Goal: Task Accomplishment & Management: Manage account settings

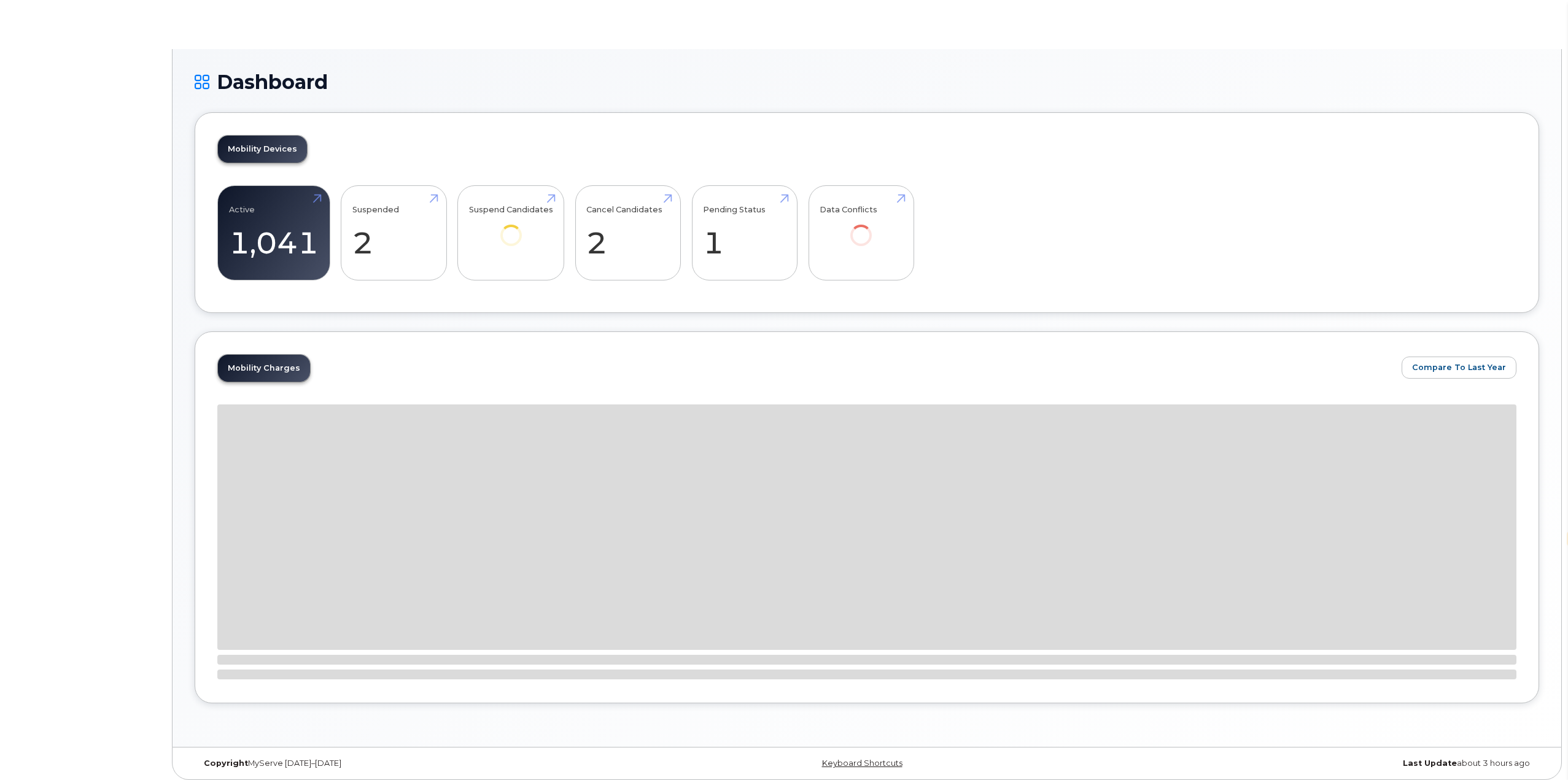
select select "en"
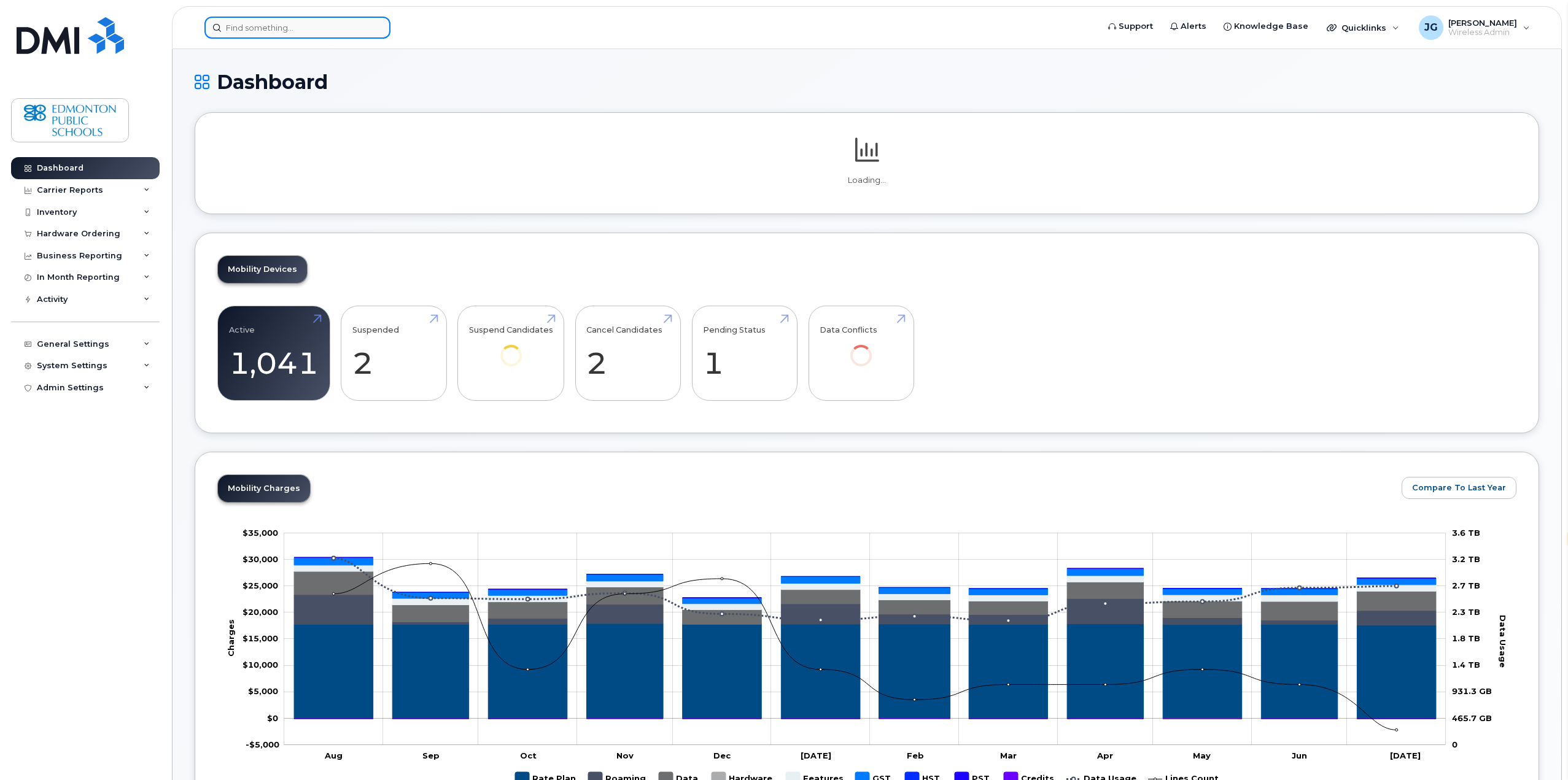
click at [303, 35] on input at bounding box center [298, 28] width 186 height 22
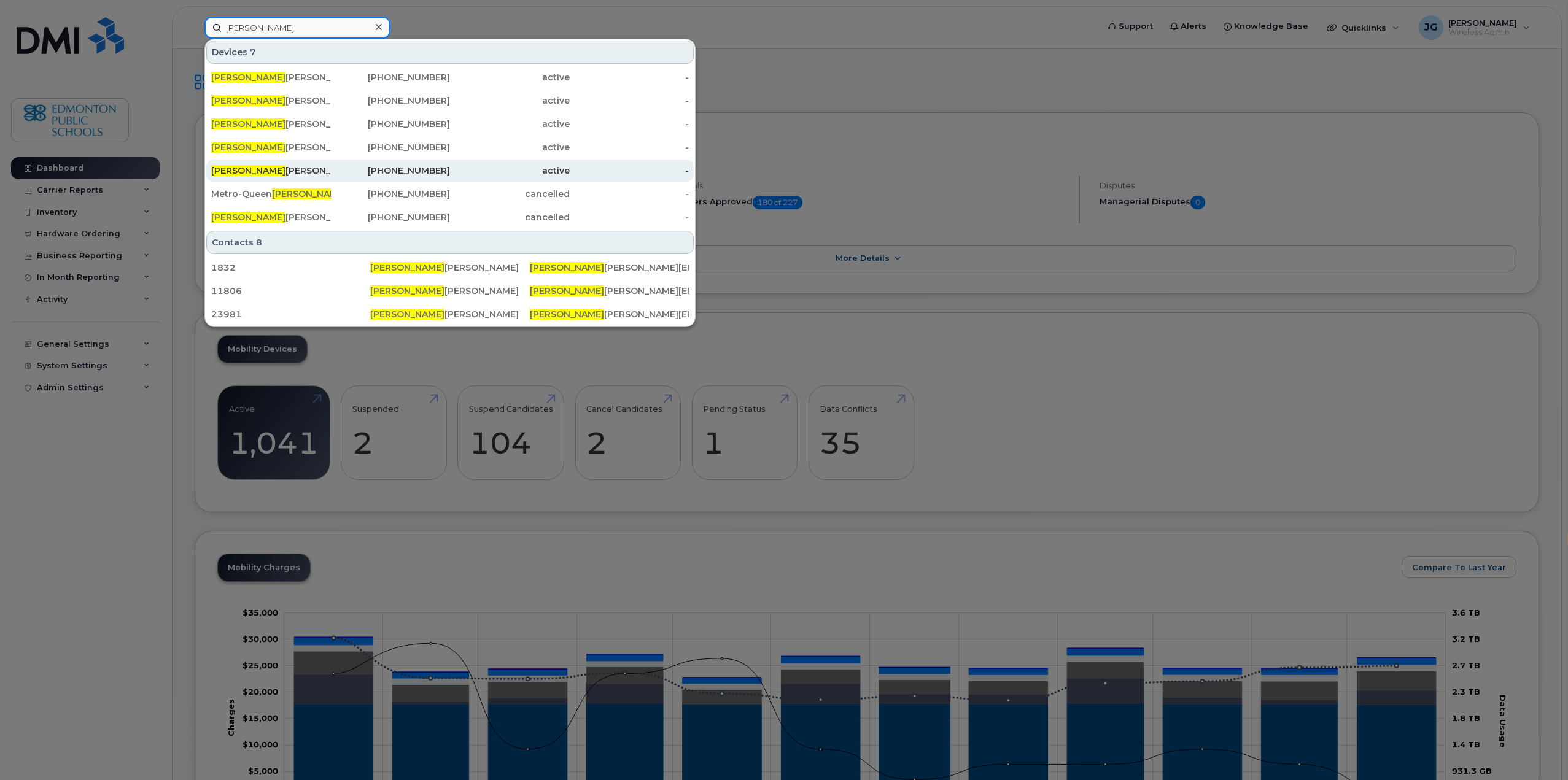
type input "eliza"
click at [274, 167] on div "Eliza beth Cevallos" at bounding box center [271, 170] width 120 height 12
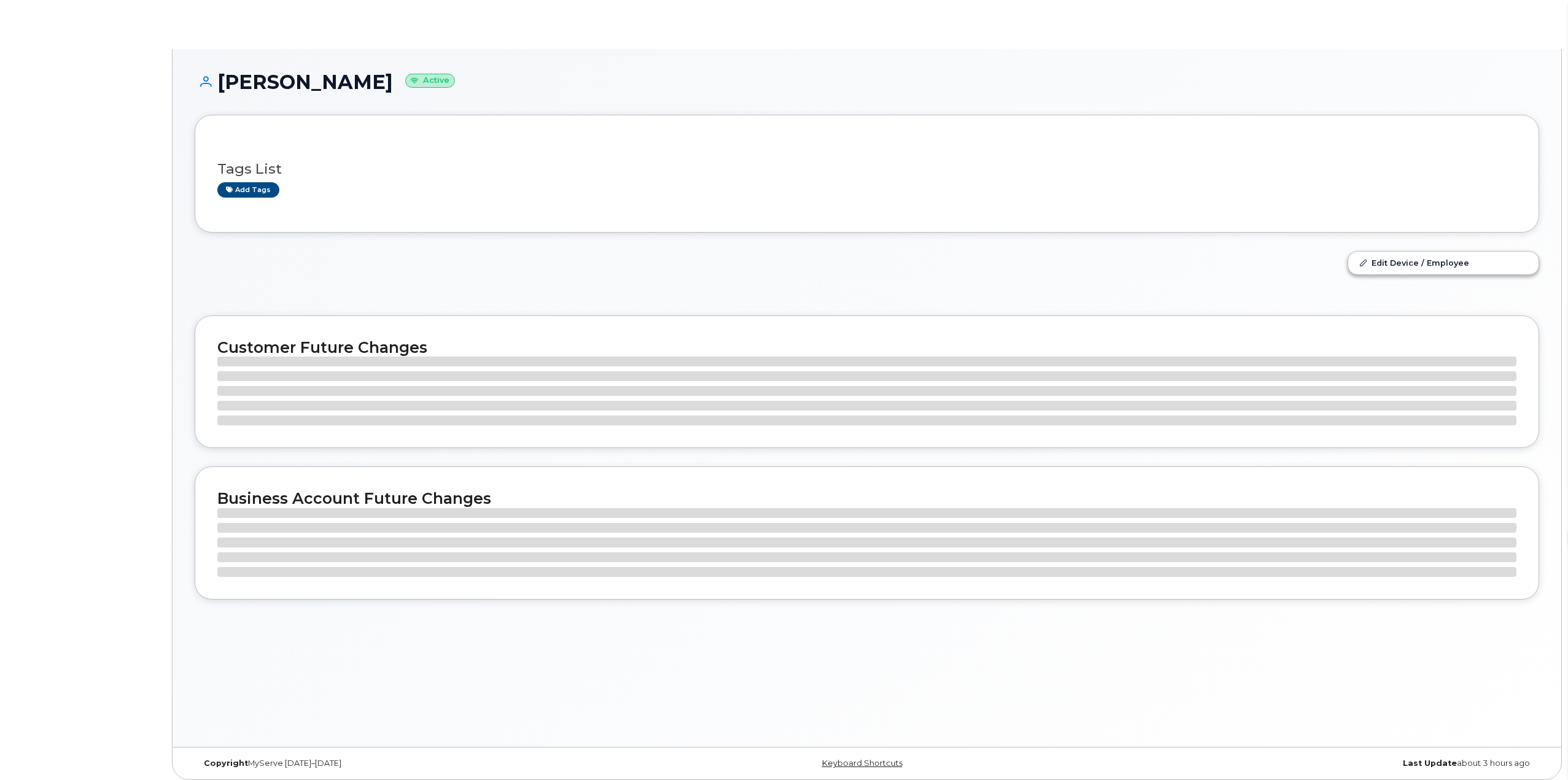
select select "en"
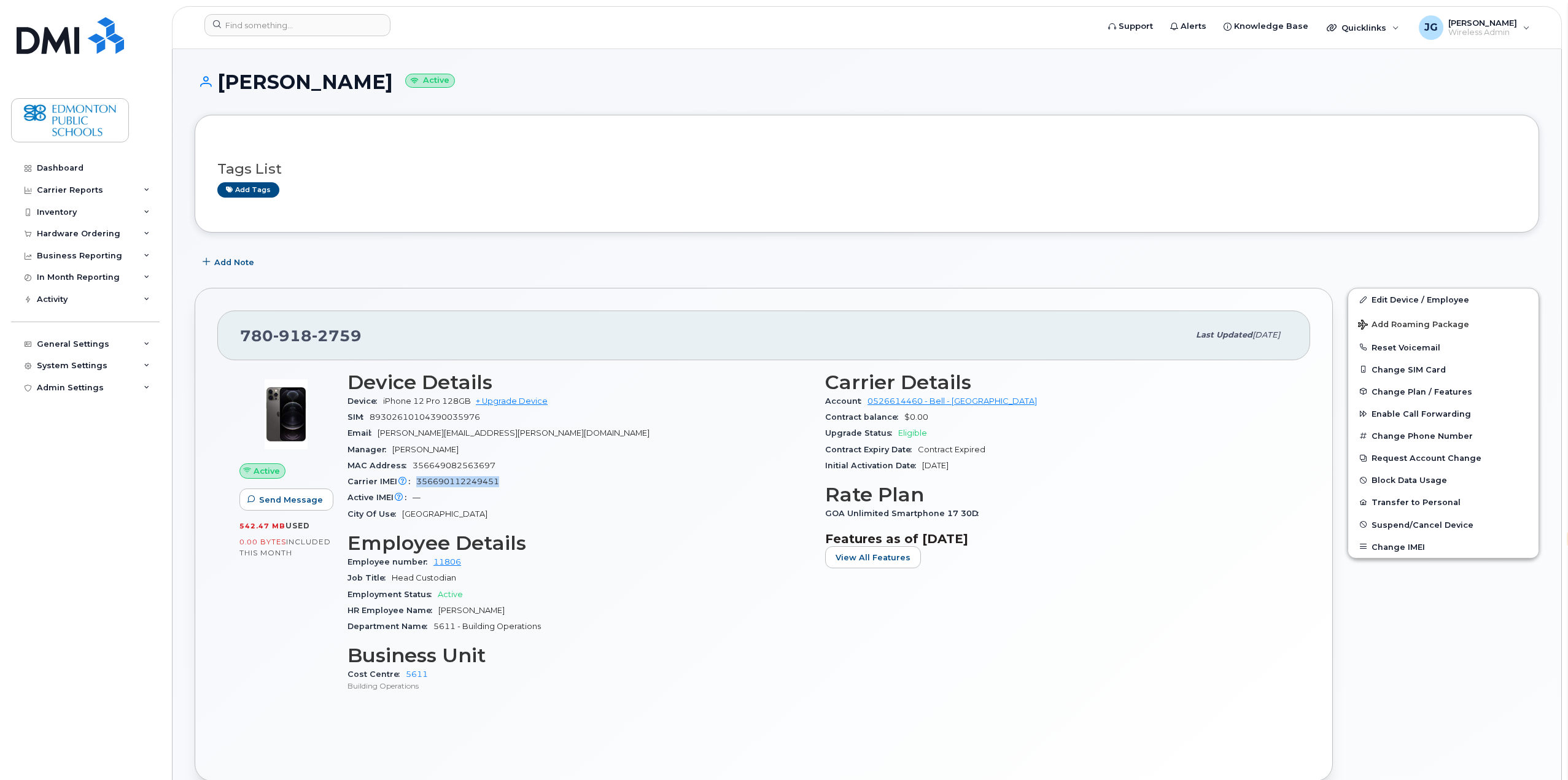
drag, startPoint x: 418, startPoint y: 479, endPoint x: 513, endPoint y: 485, distance: 95.2
click at [513, 485] on div "Carrier IMEI Carrier IMEI is reported during the last billing cycle or change o…" at bounding box center [579, 481] width 463 height 16
copy span "356690112249451"
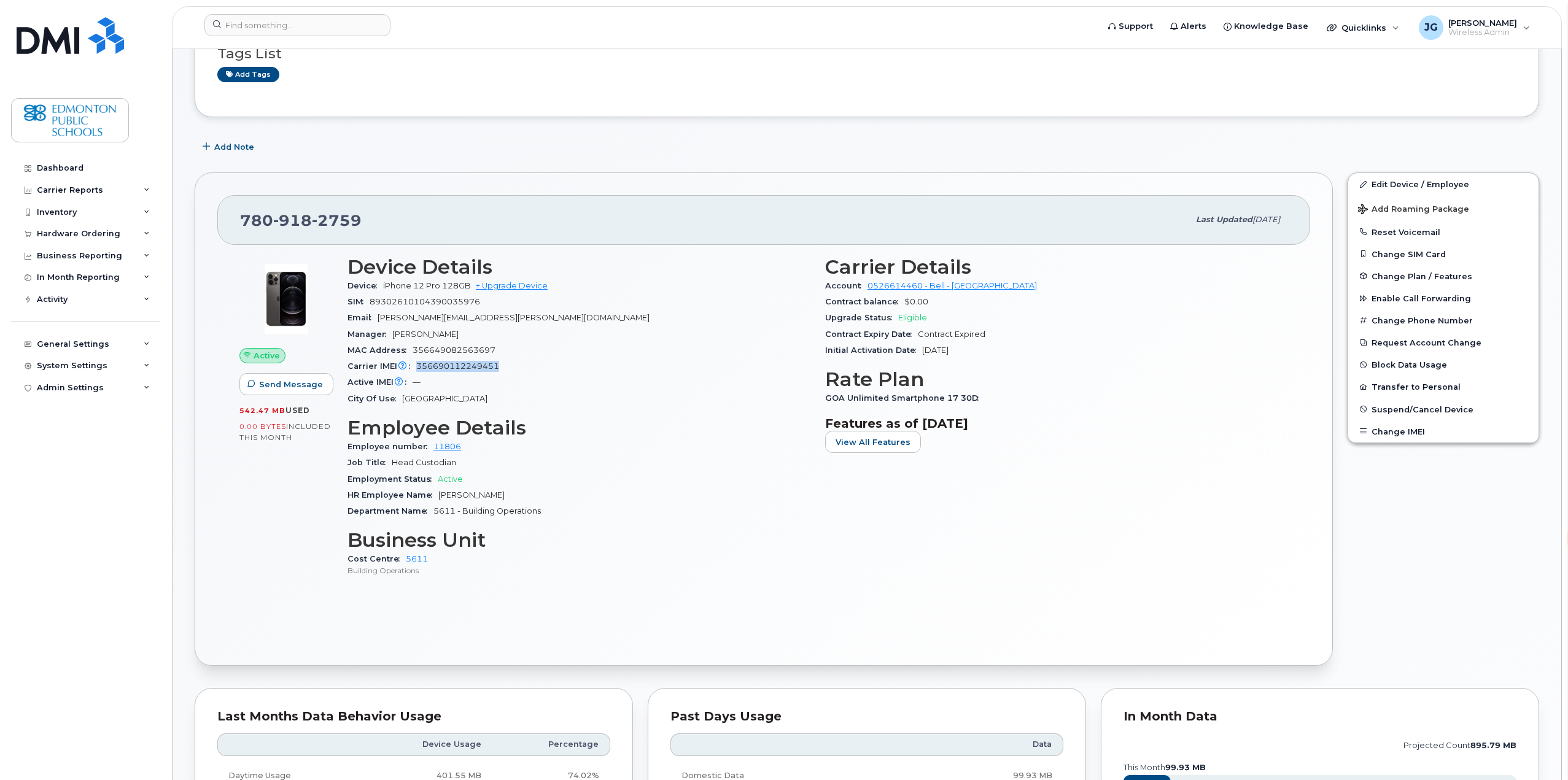
scroll to position [123, 0]
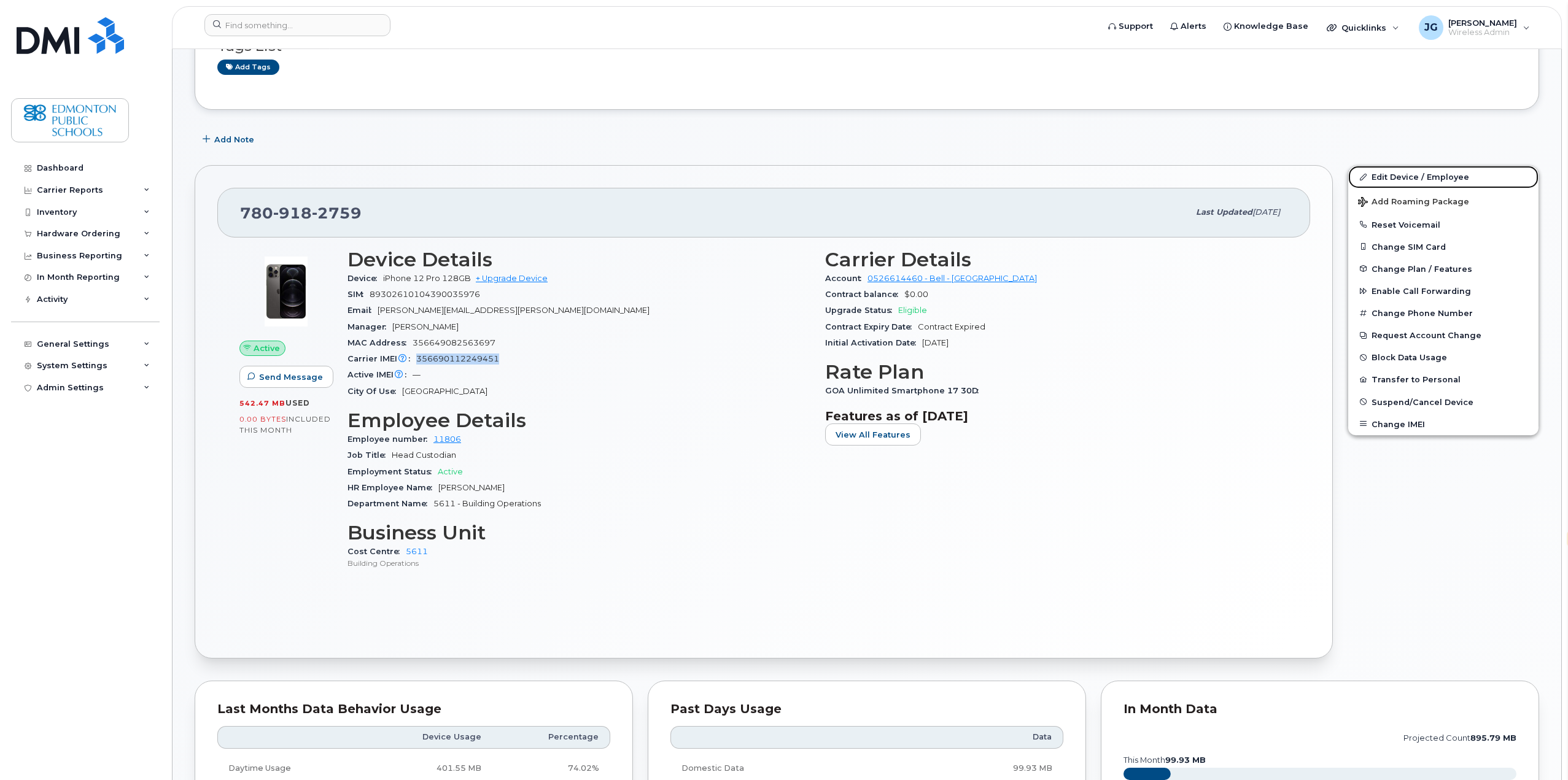
drag, startPoint x: 1417, startPoint y: 181, endPoint x: 1158, endPoint y: 272, distance: 274.5
click at [1417, 181] on link "Edit Device / Employee" at bounding box center [1443, 177] width 190 height 22
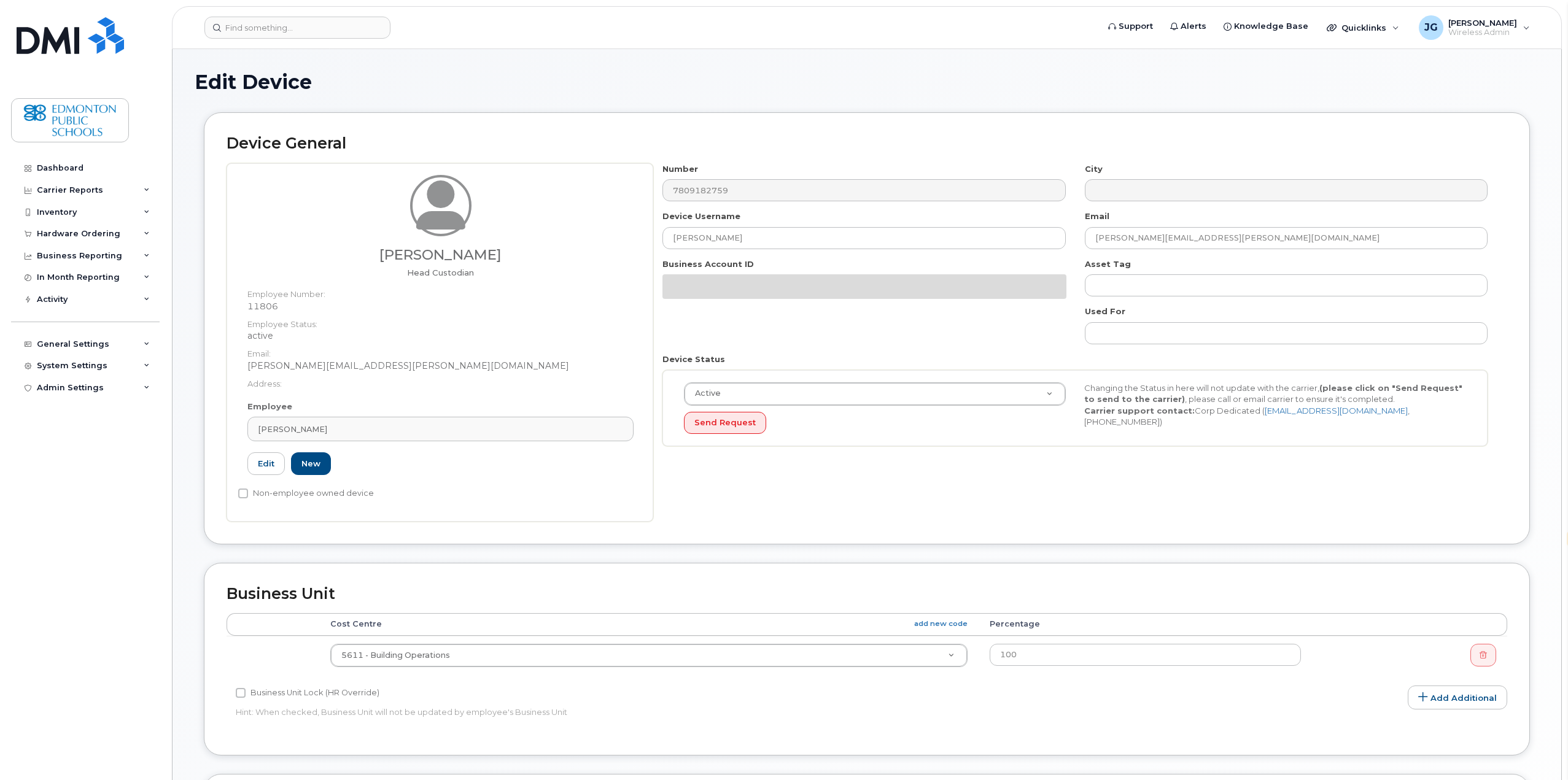
select select "en"
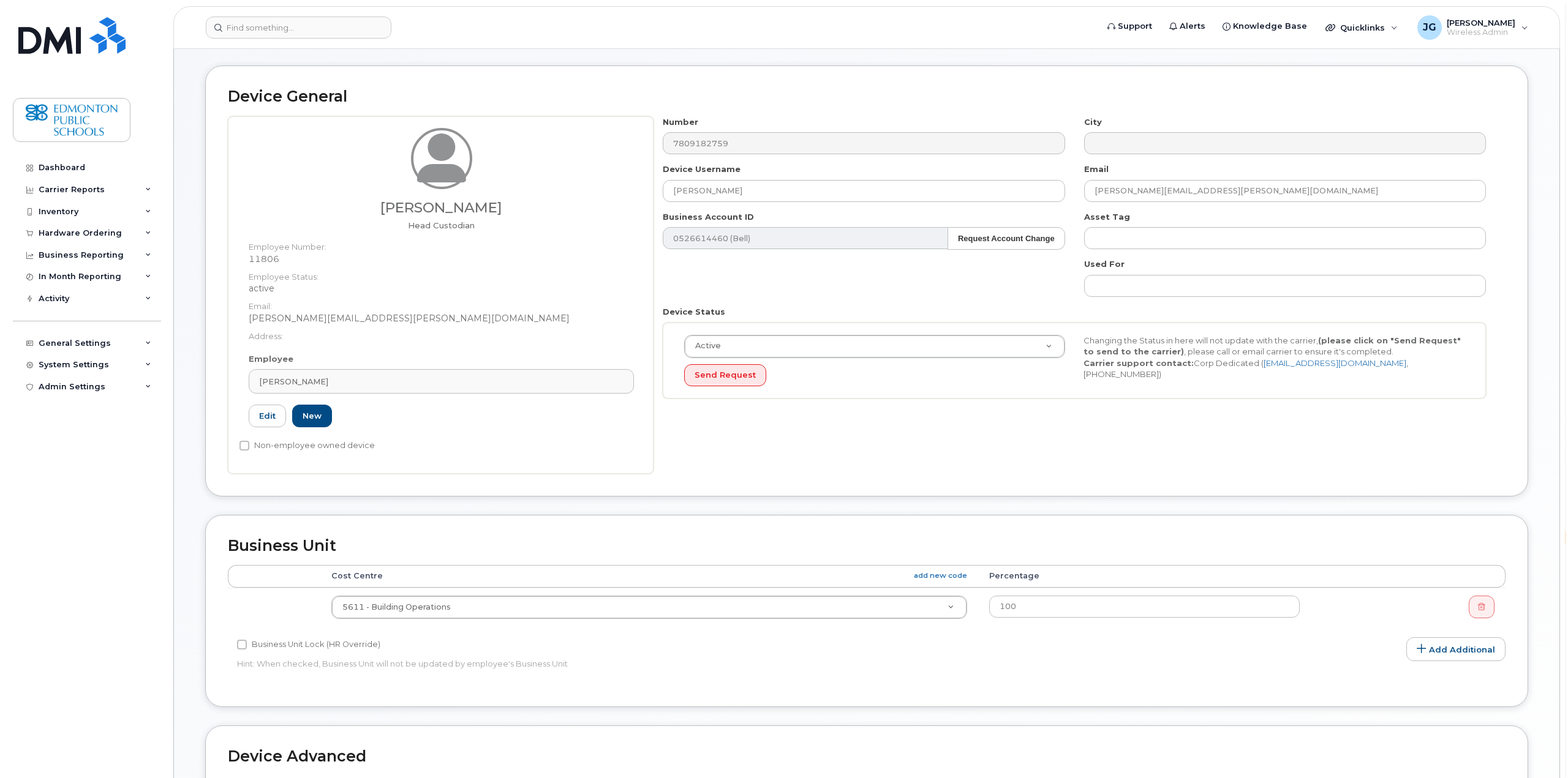
scroll to position [306, 0]
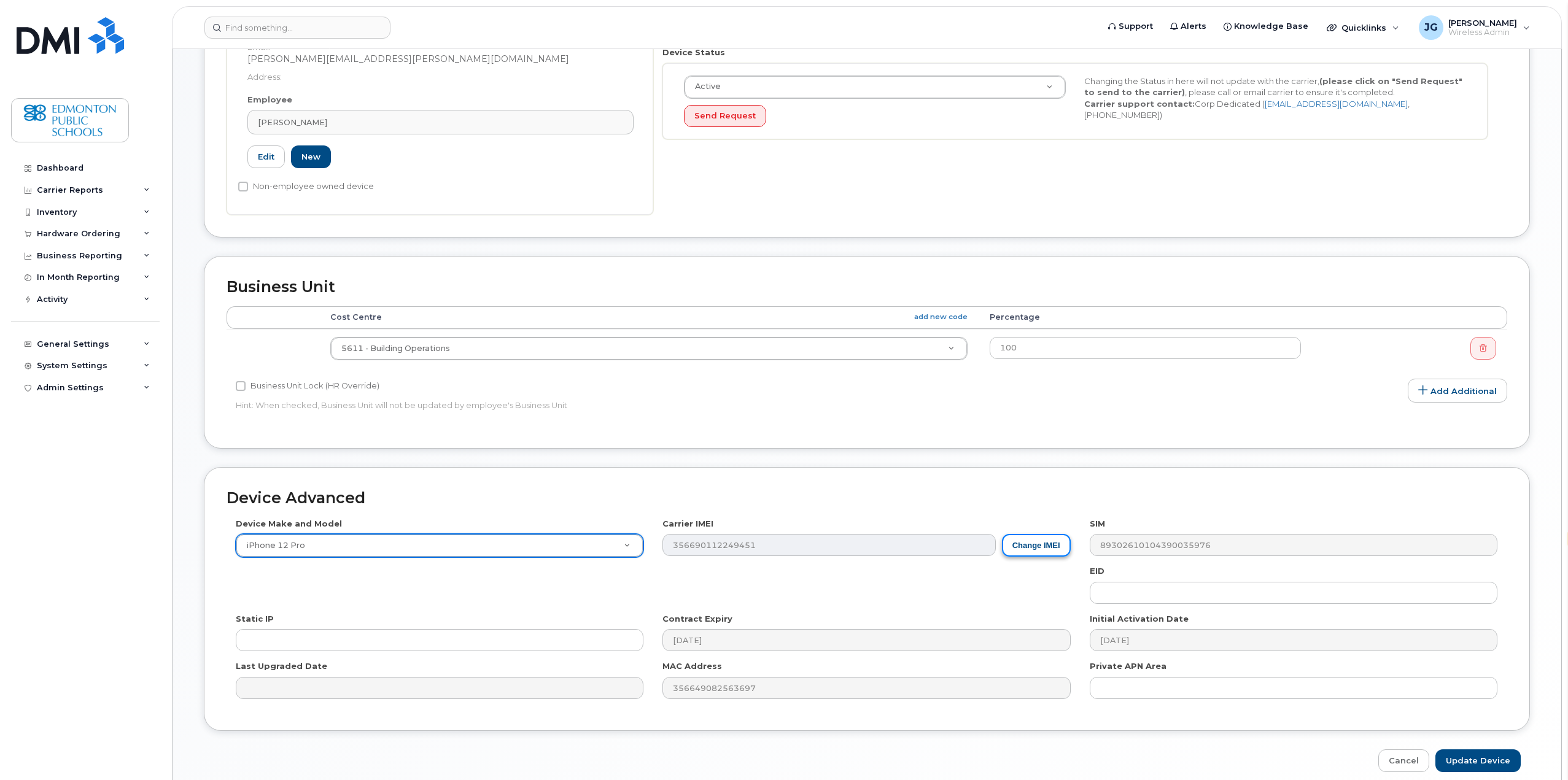
click at [1030, 546] on button "Change IMEI" at bounding box center [1036, 545] width 69 height 23
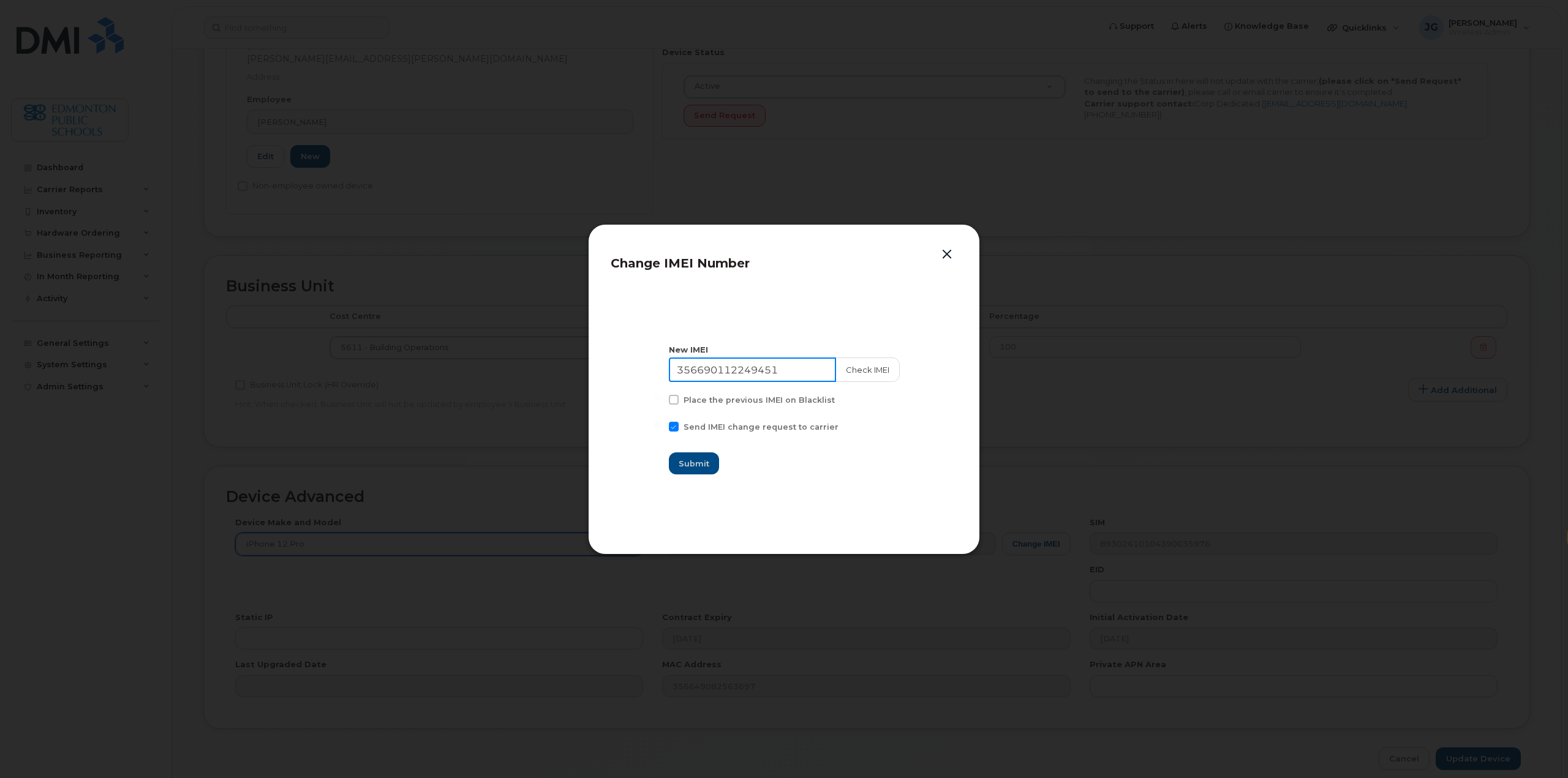
drag, startPoint x: 813, startPoint y: 372, endPoint x: 612, endPoint y: 382, distance: 201.2
click at [612, 382] on section "New IMEI 356690112249451 Check IMEI Place the previous IMEI on Blacklist Send I…" at bounding box center [784, 409] width 347 height 245
type input "354743521990918"
click at [1435, 748] on input "Update Device" at bounding box center [1478, 759] width 86 height 23
type input "Saving..."
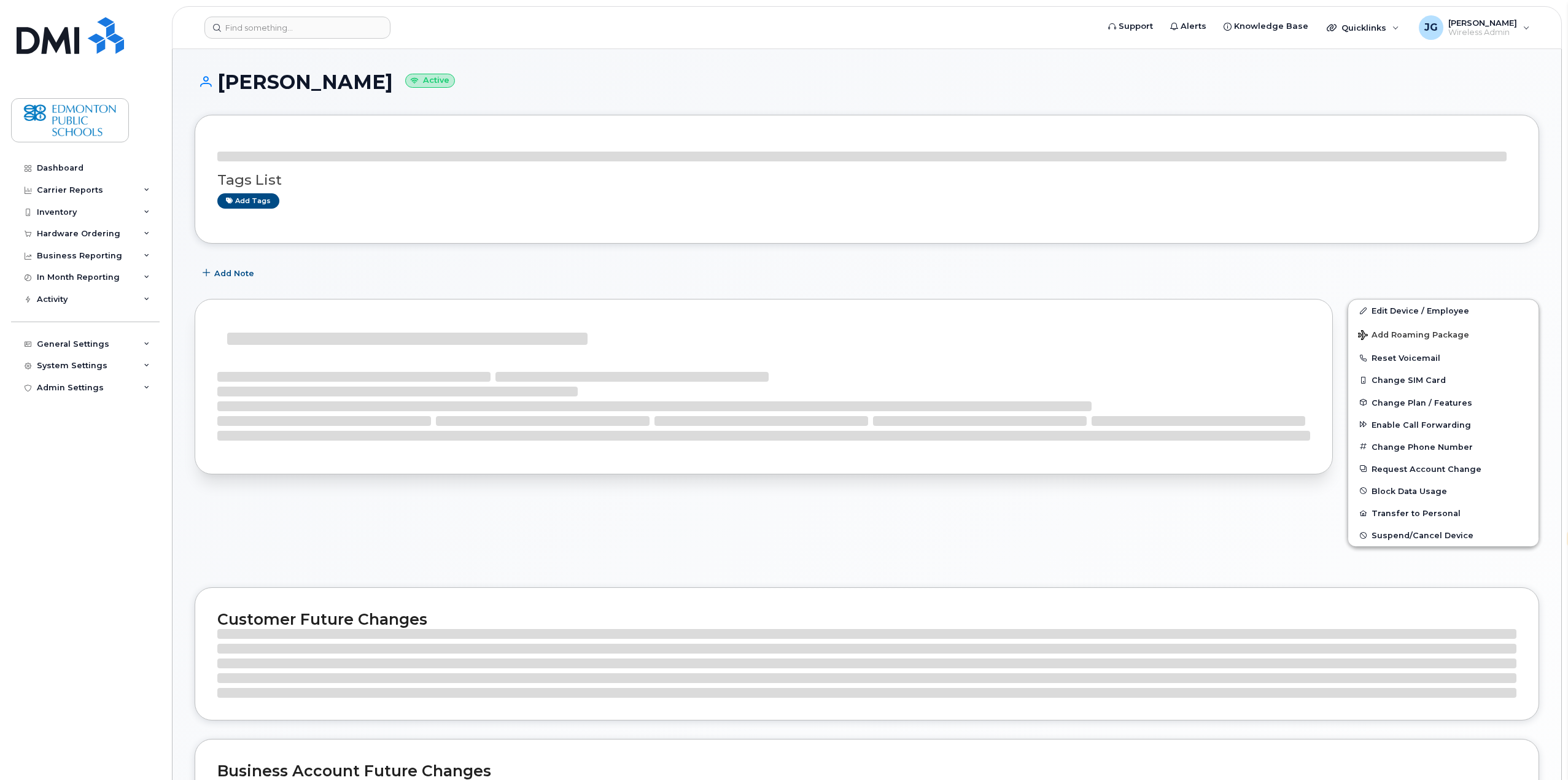
select select "en"
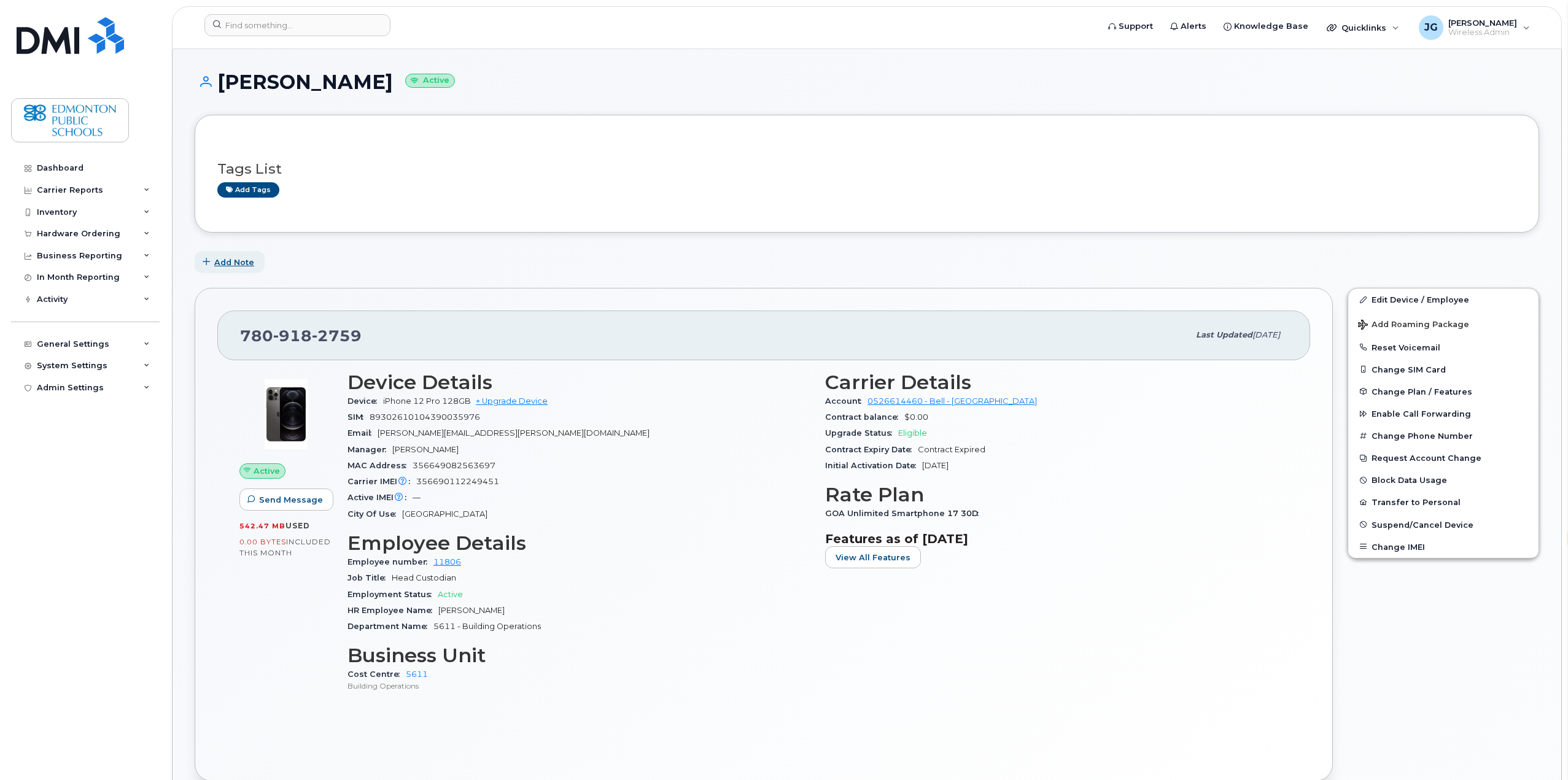
click at [237, 266] on span "Add Note" at bounding box center [233, 262] width 40 height 12
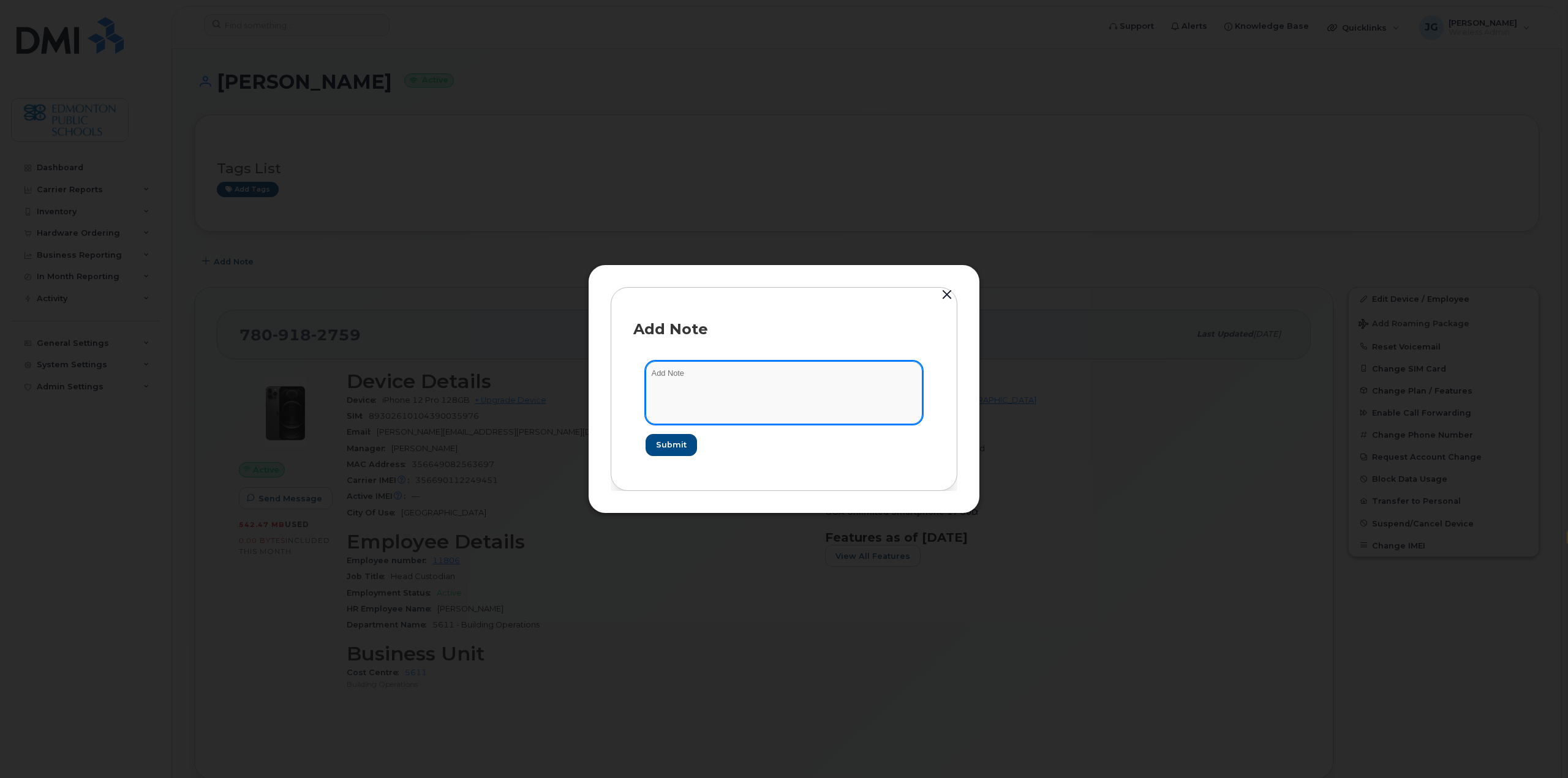
click at [749, 378] on textarea at bounding box center [783, 393] width 277 height 63
paste textarea "356690112249451"
type textarea "iphone 12 356690112249451 updated to iphone 15"
click at [679, 448] on span "Submit" at bounding box center [670, 444] width 30 height 12
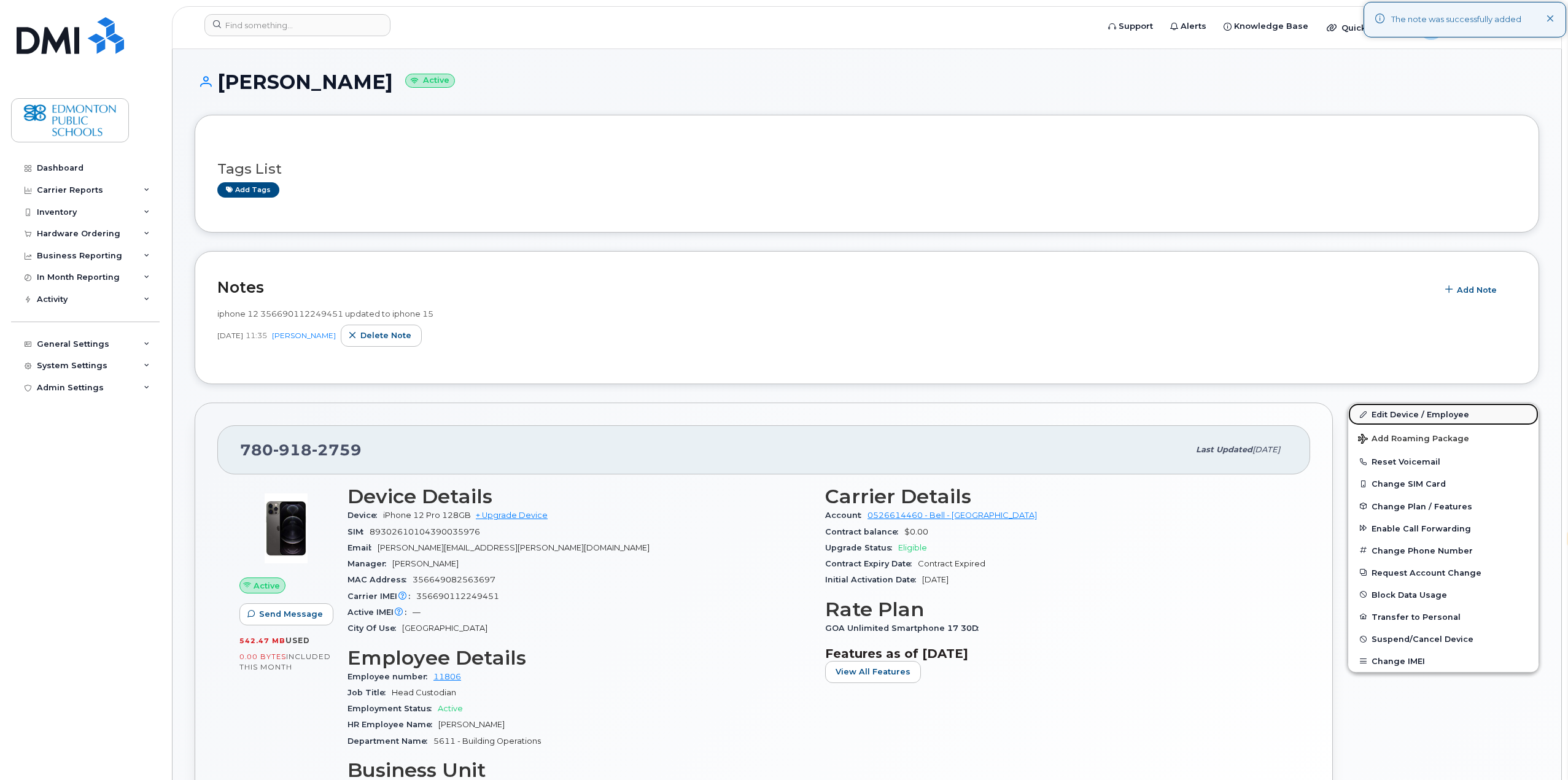
click at [1408, 416] on link "Edit Device / Employee" at bounding box center [1443, 414] width 190 height 22
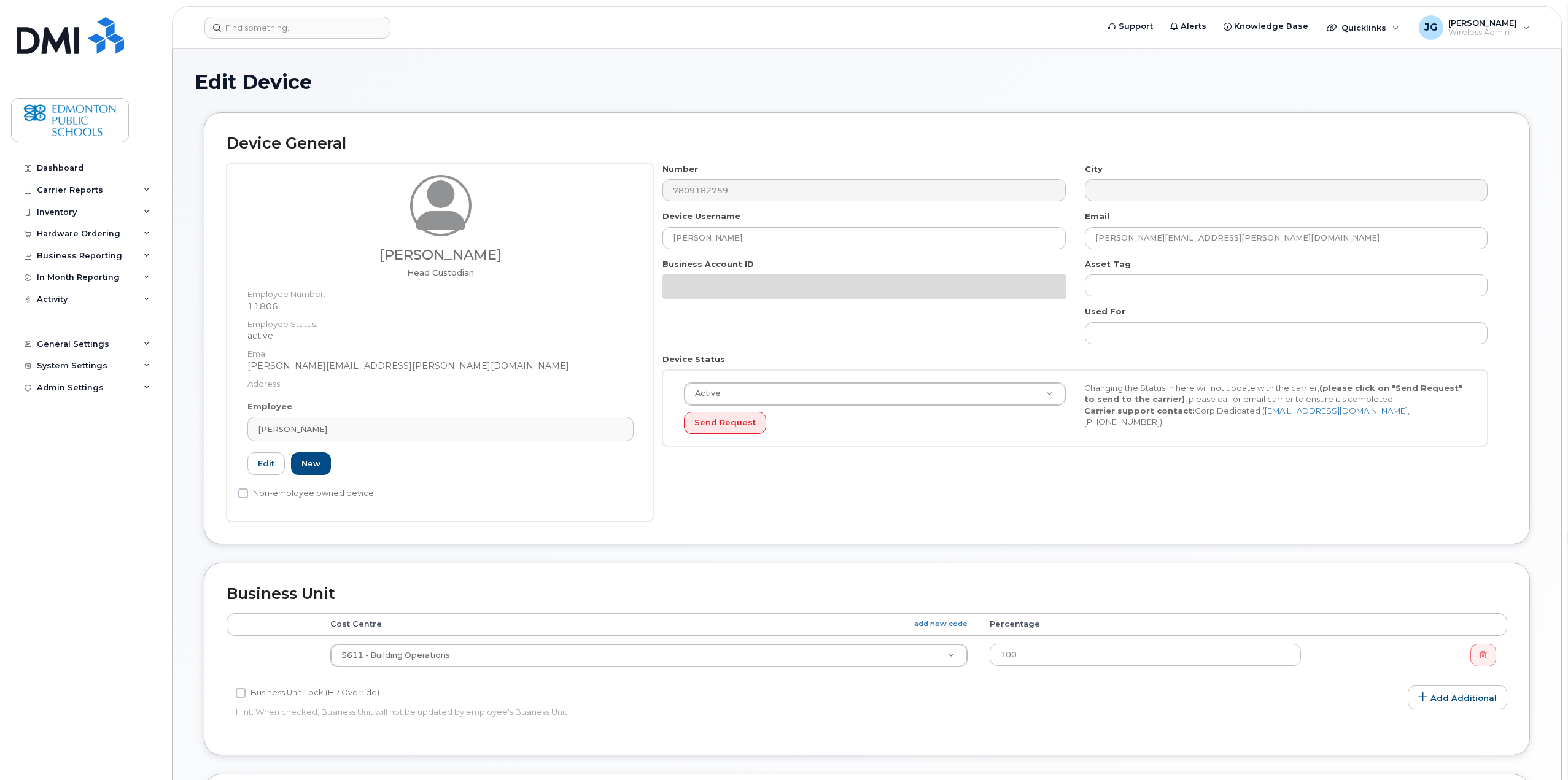
select select "en"
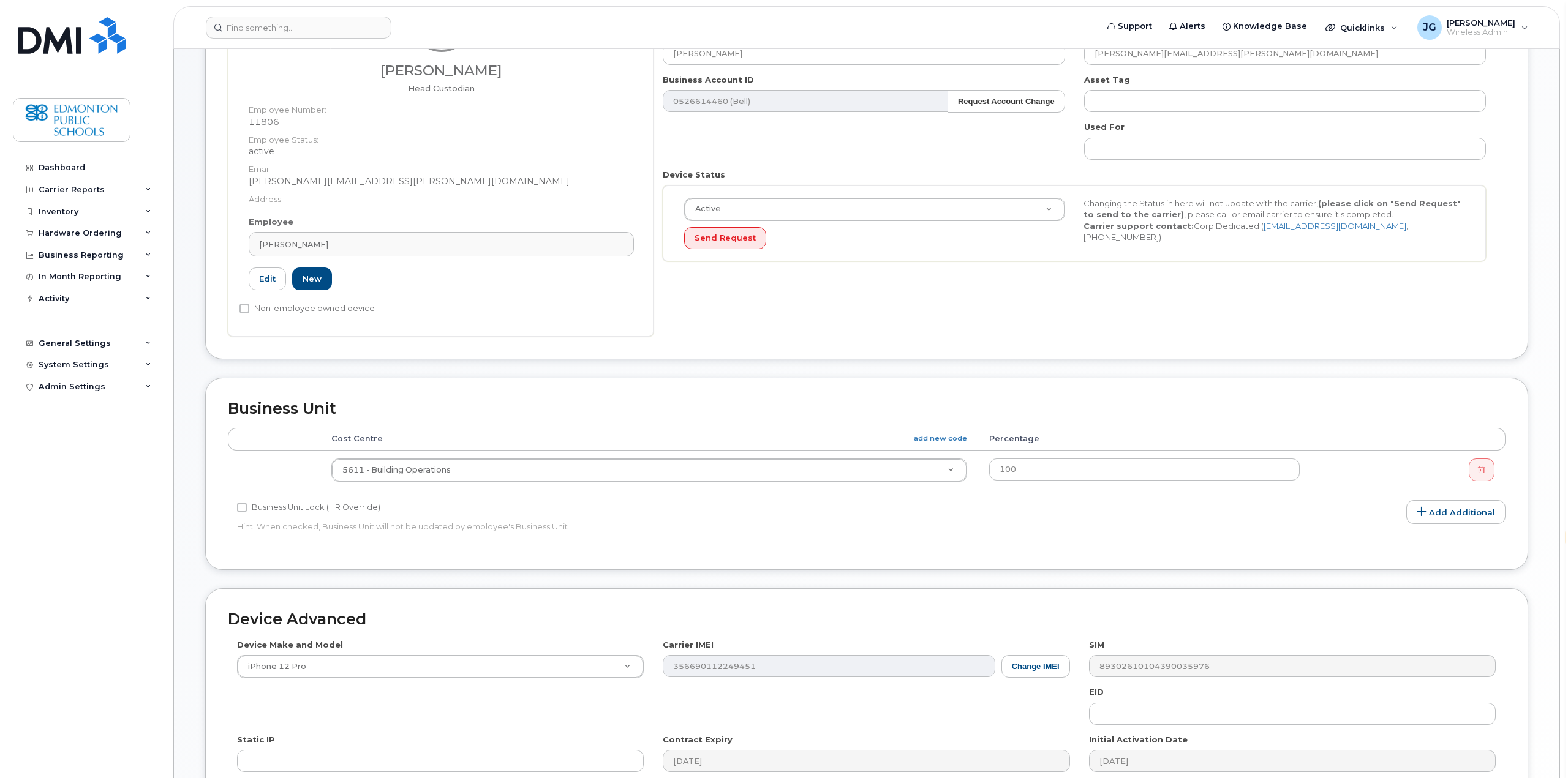
scroll to position [245, 0]
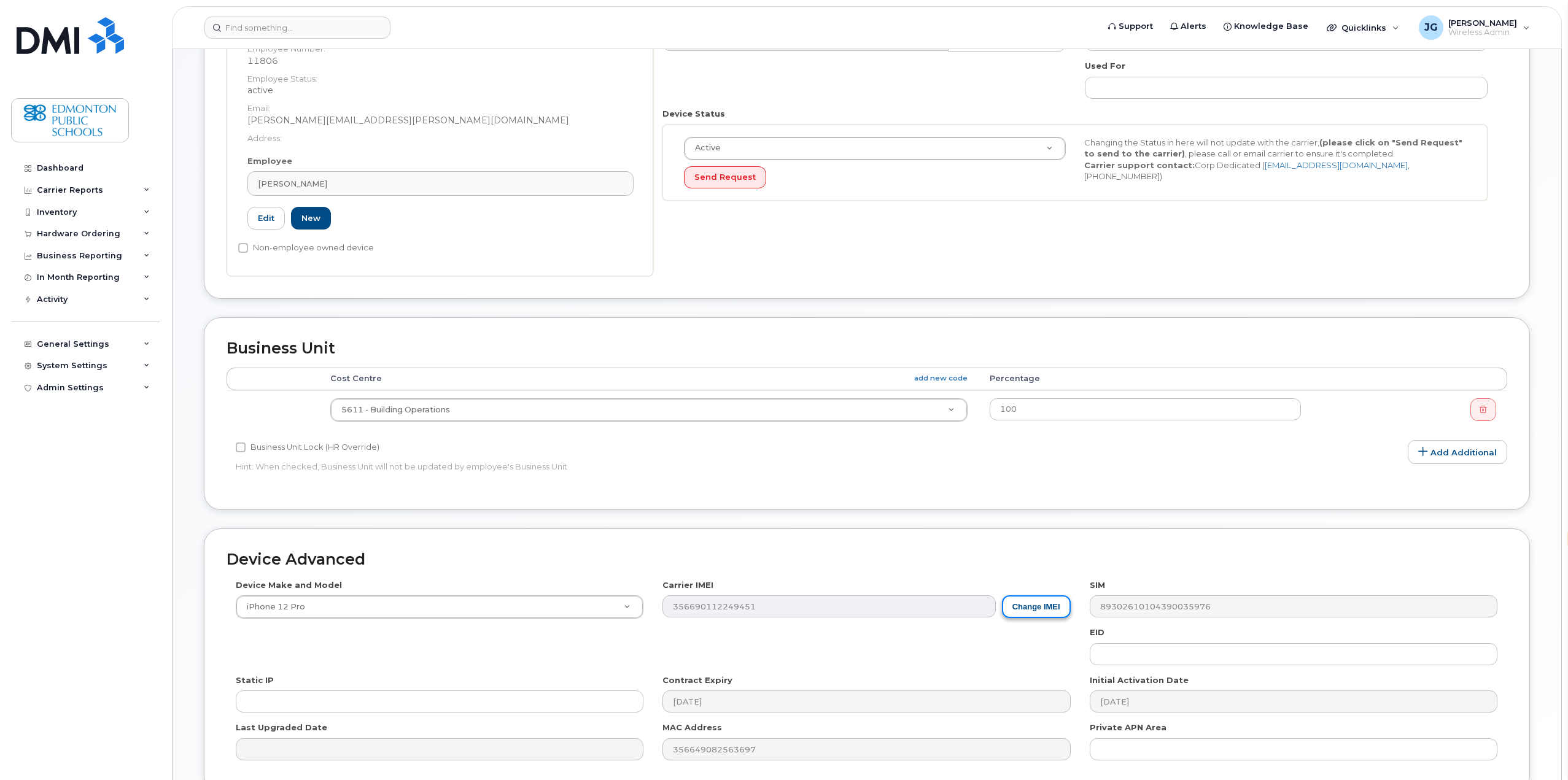
click at [1049, 612] on button "Change IMEI" at bounding box center [1036, 607] width 69 height 23
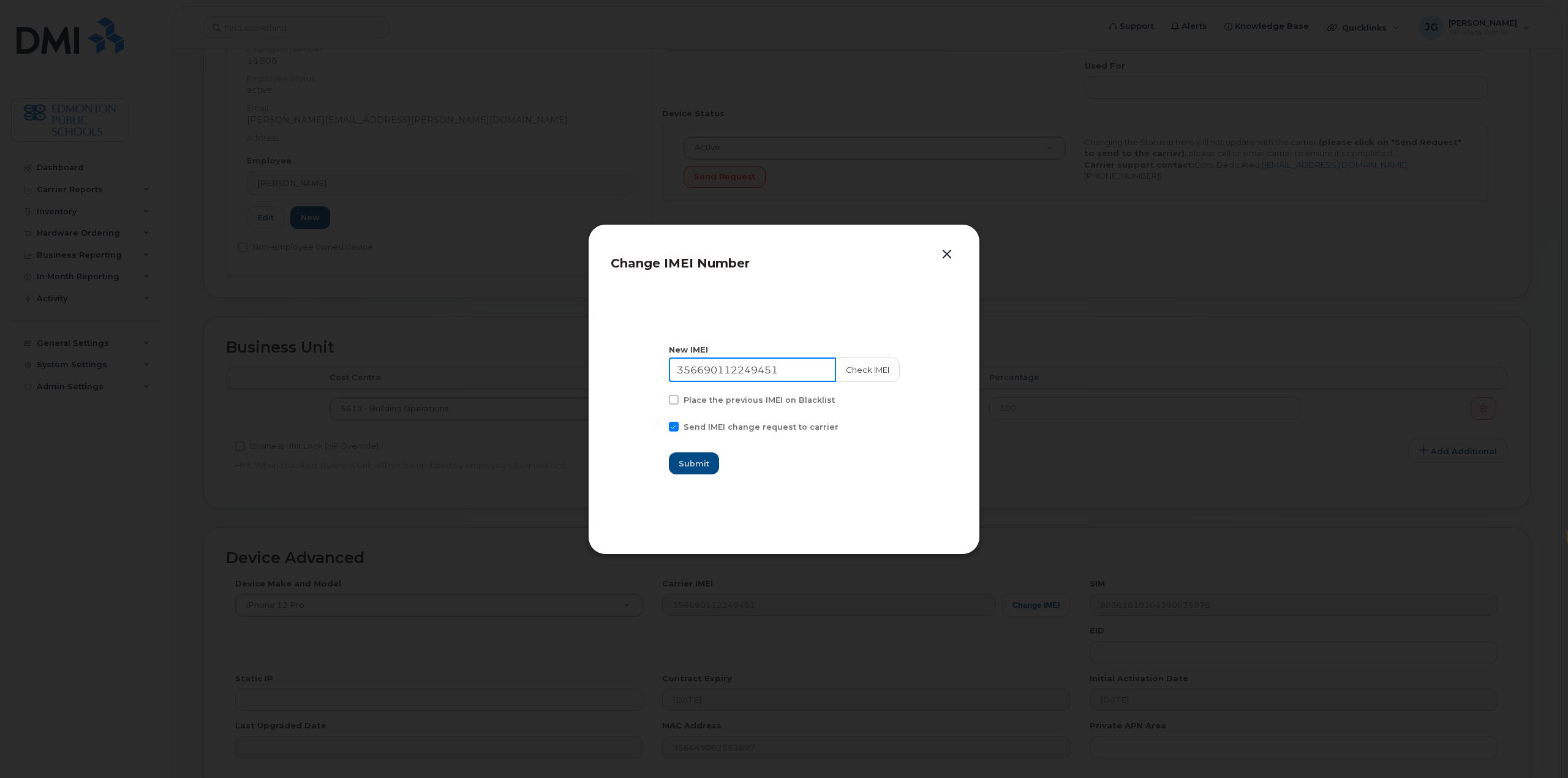
drag, startPoint x: 801, startPoint y: 371, endPoint x: 586, endPoint y: 395, distance: 216.3
click at [586, 395] on div "Change IMEI Number New IMEI 356690112249451 Check IMEI Place the previous IMEI …" at bounding box center [784, 389] width 1568 height 778
type input "354743521990918"
type input "Saving..."
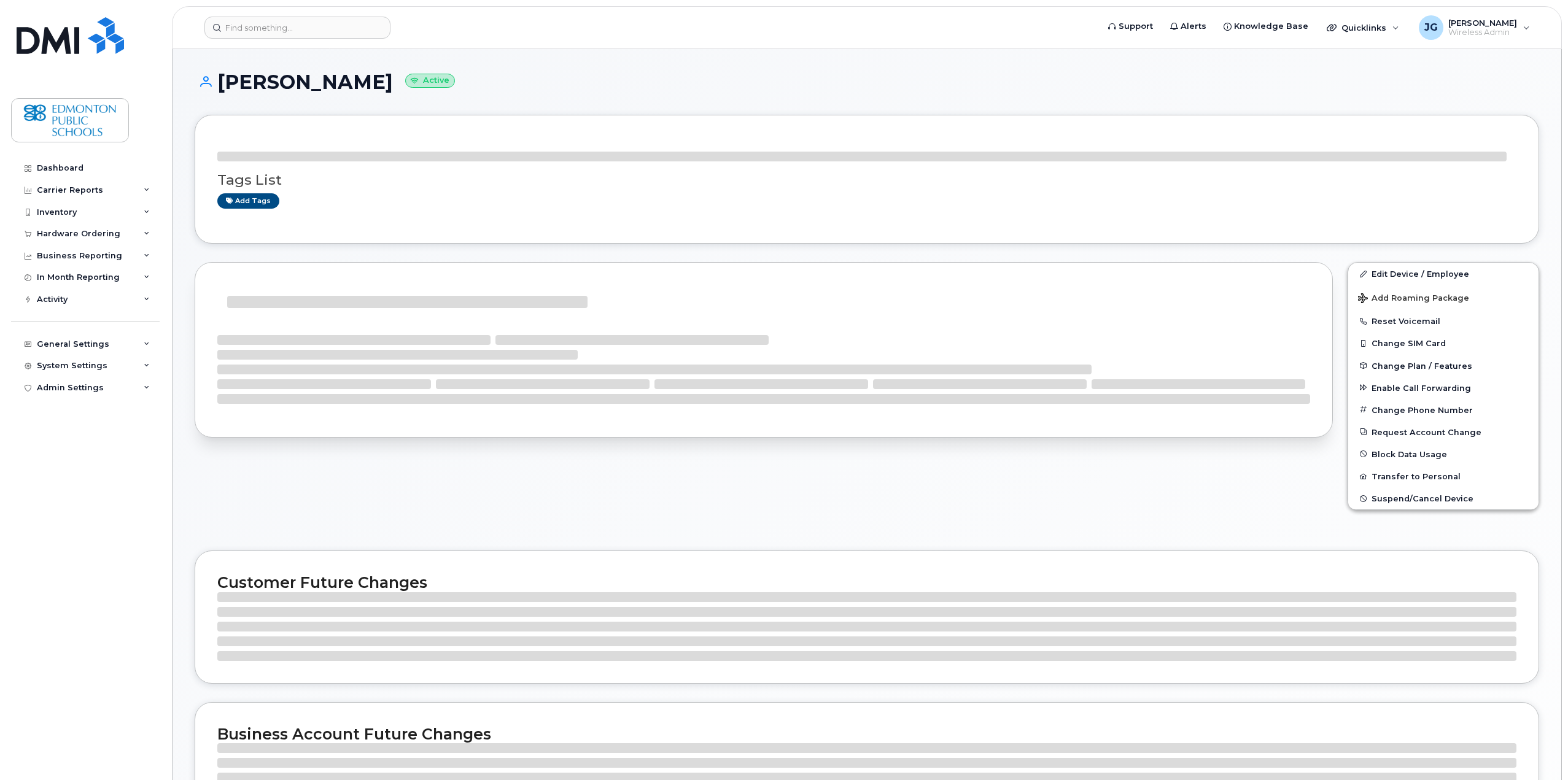
select select "en"
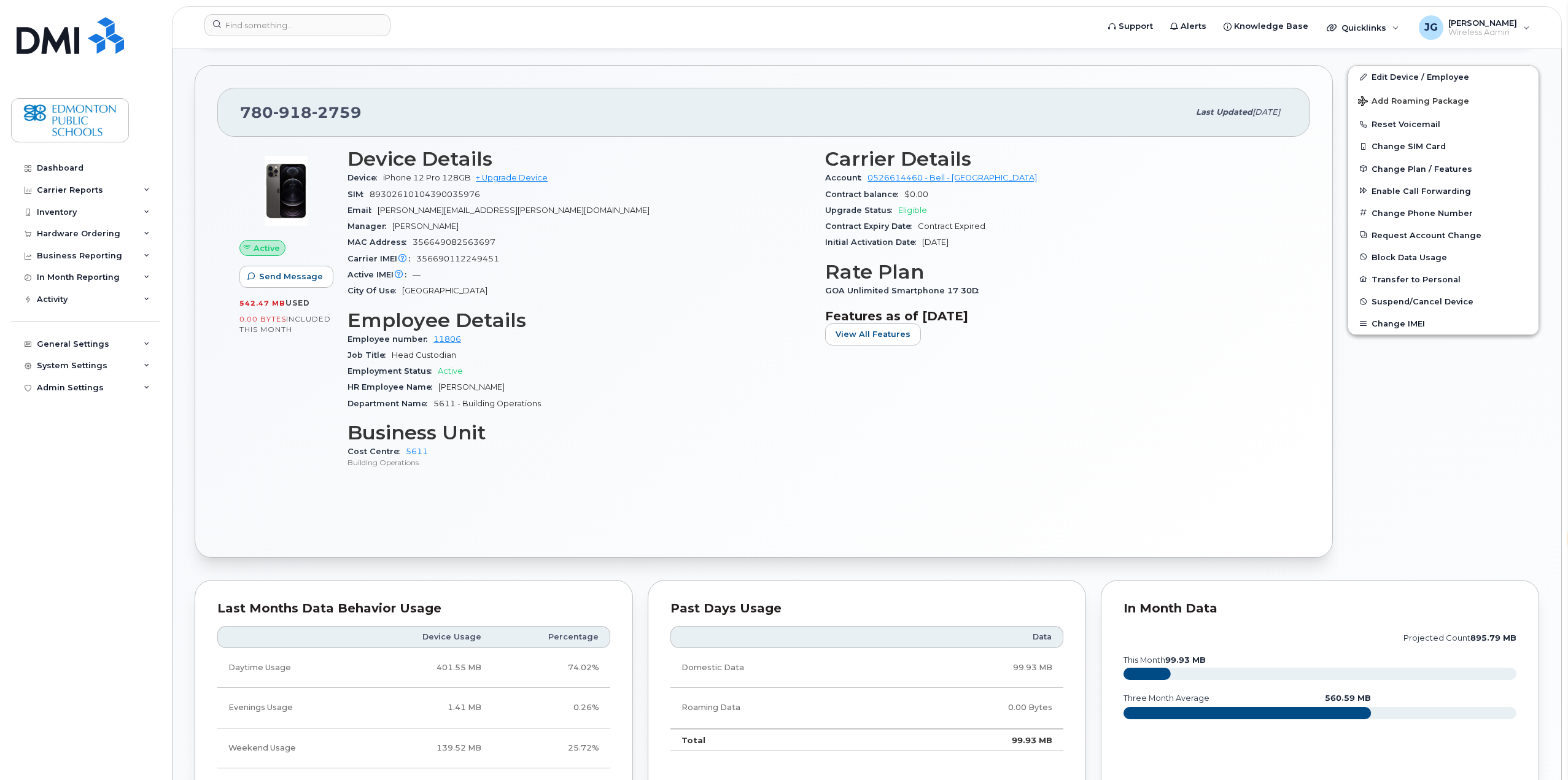
scroll to position [184, 0]
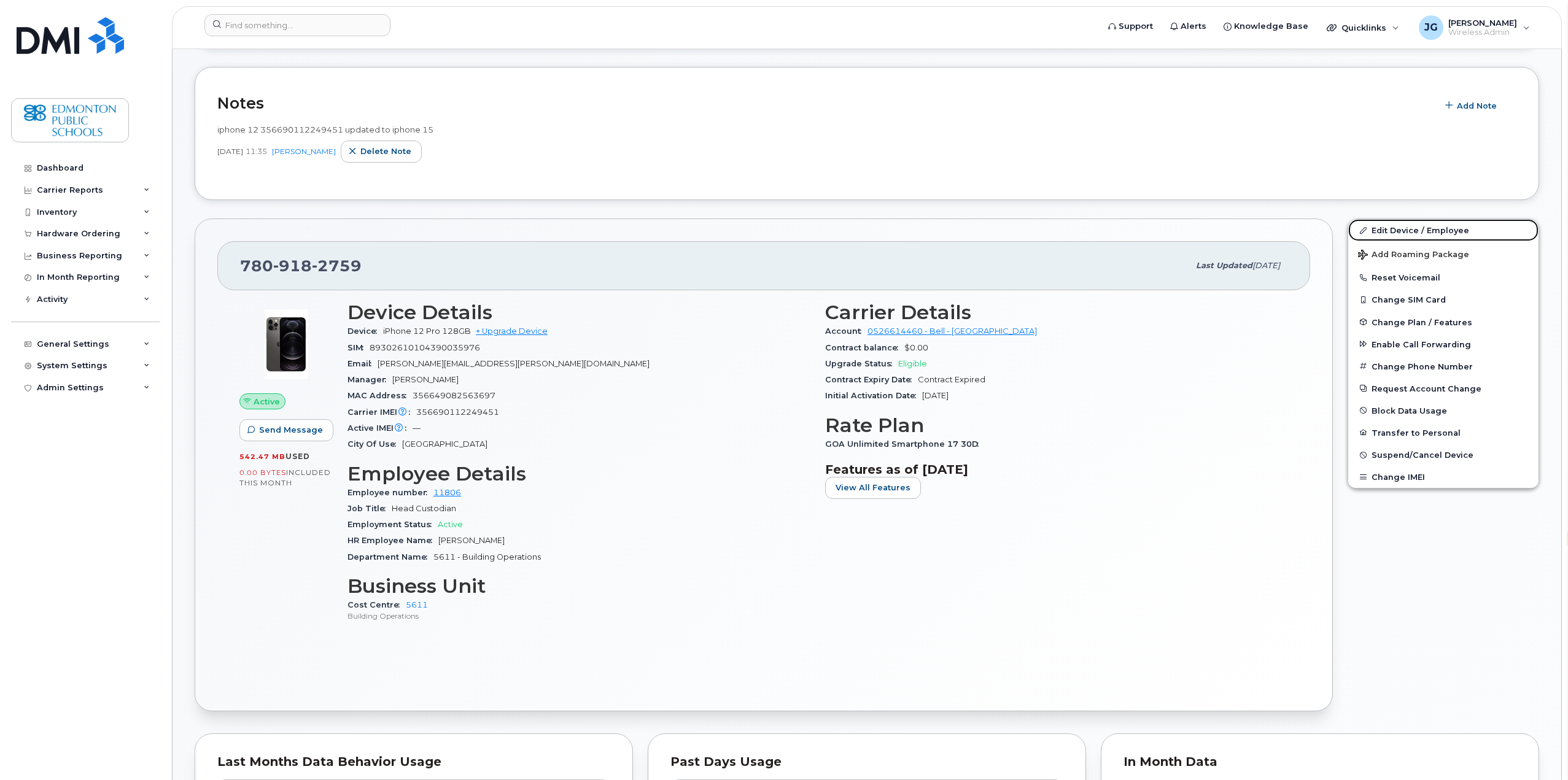
drag, startPoint x: 1386, startPoint y: 232, endPoint x: 1343, endPoint y: 245, distance: 44.9
click at [1386, 232] on link "Edit Device / Employee" at bounding box center [1443, 230] width 190 height 22
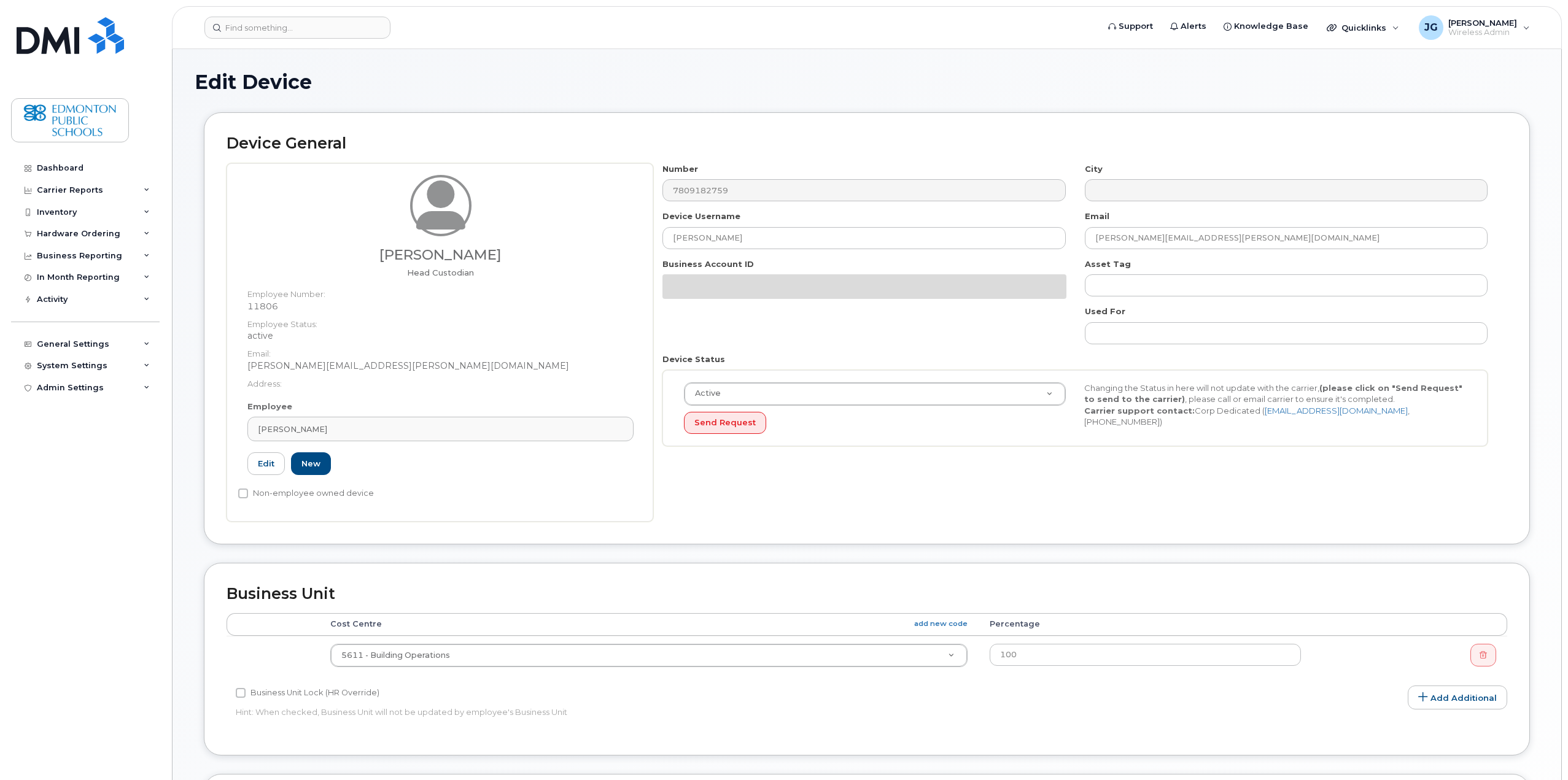
select select "en"
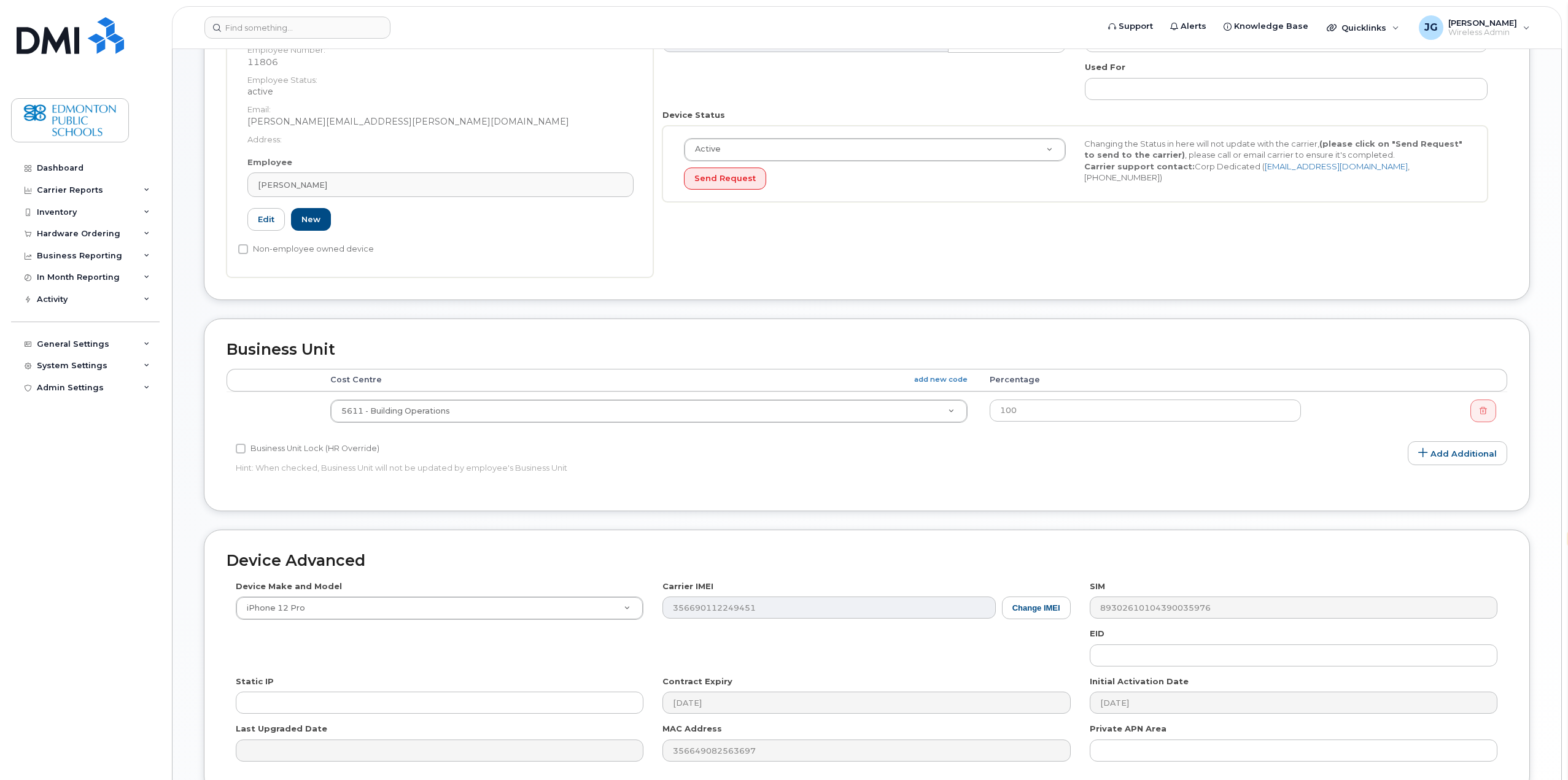
scroll to position [307, 0]
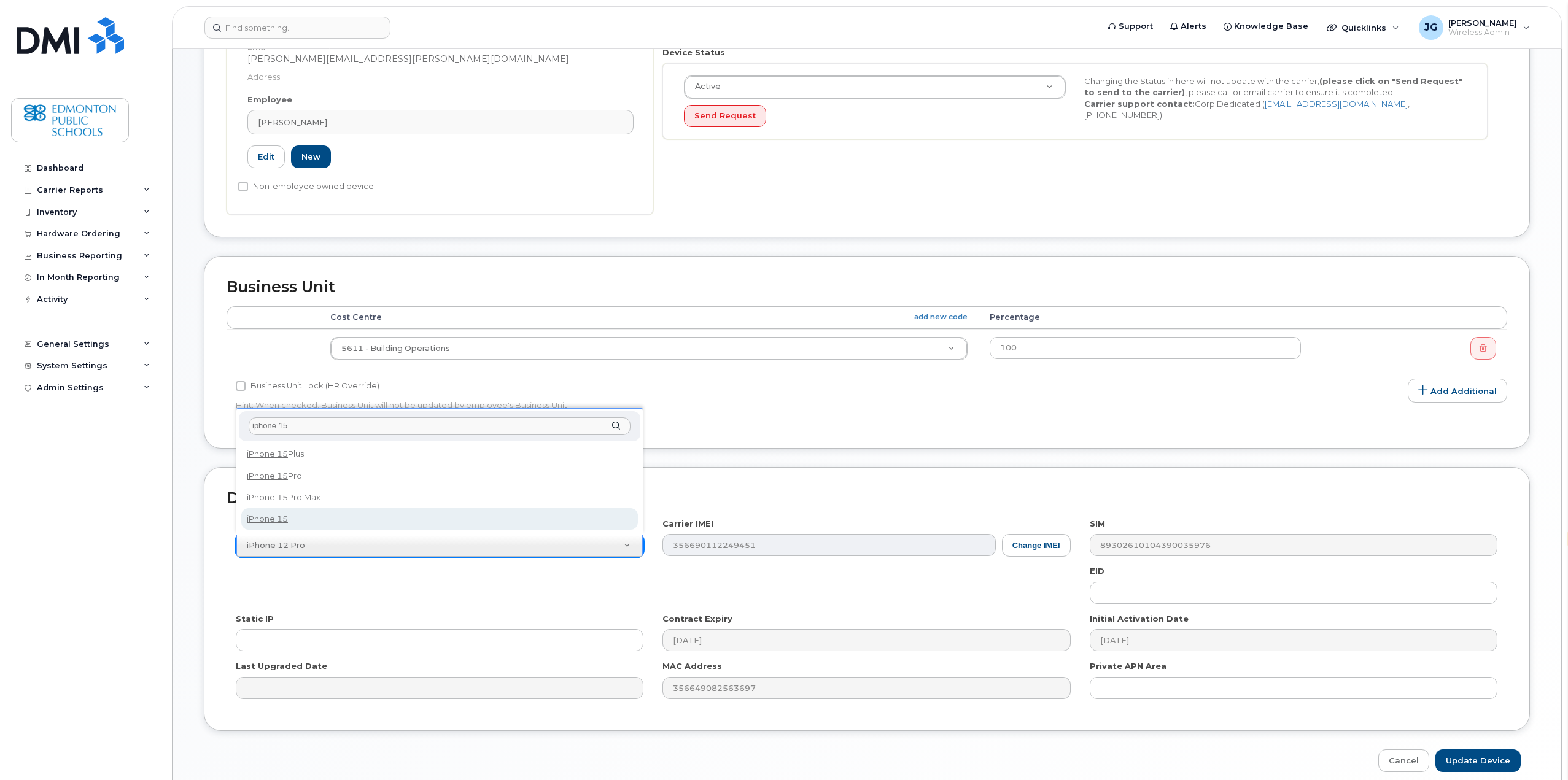
type input "iphone 15"
select select "3031"
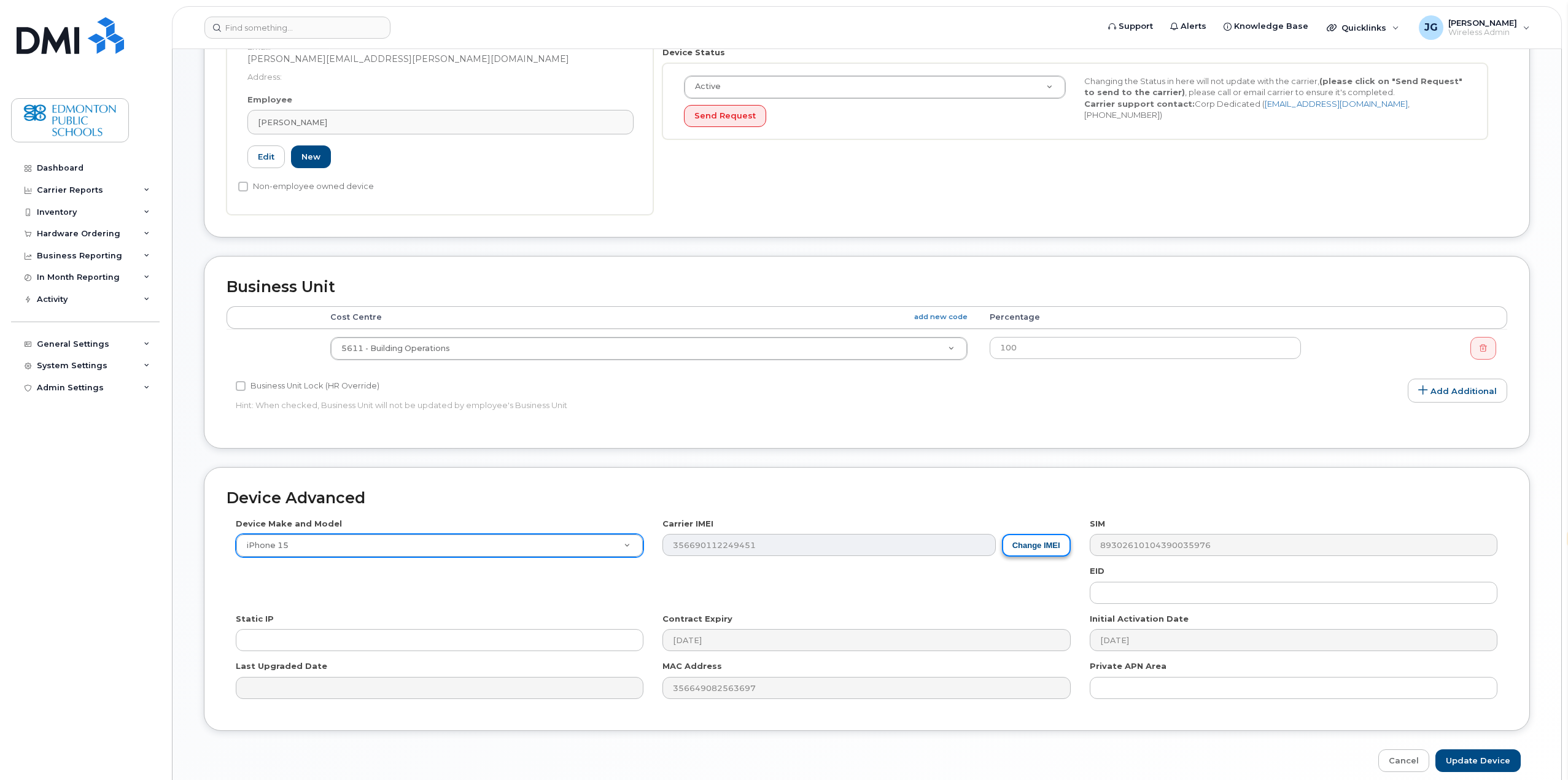
click at [1025, 545] on button "Change IMEI" at bounding box center [1036, 545] width 69 height 23
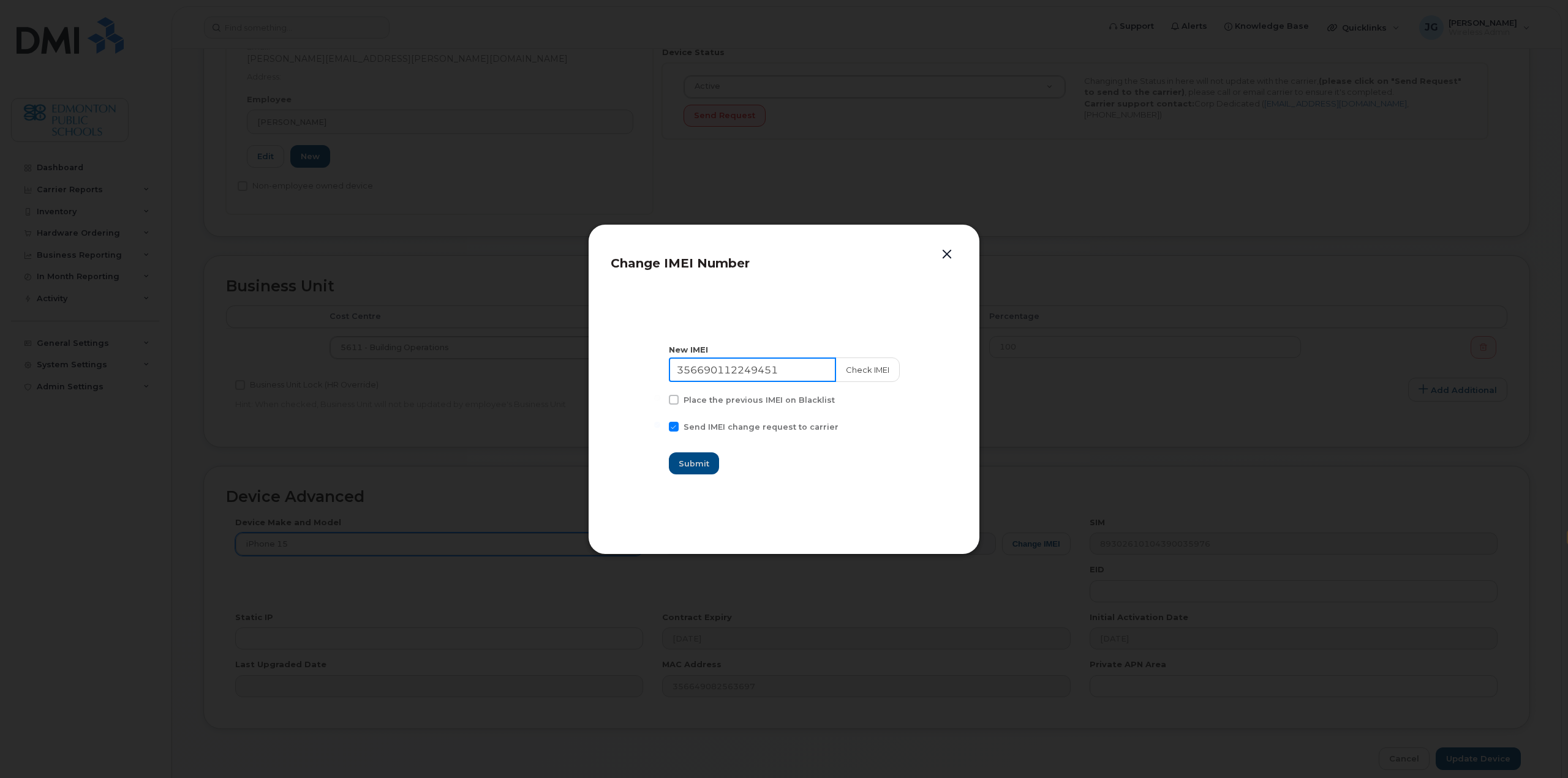
drag, startPoint x: 806, startPoint y: 369, endPoint x: 643, endPoint y: 370, distance: 163.0
click at [643, 370] on section "New IMEI 356690112249451 Check IMEI Place the previous IMEI on Blacklist Send I…" at bounding box center [784, 409] width 347 height 245
type input "354743521990918"
click at [856, 371] on button "Check IMEI" at bounding box center [867, 370] width 64 height 25
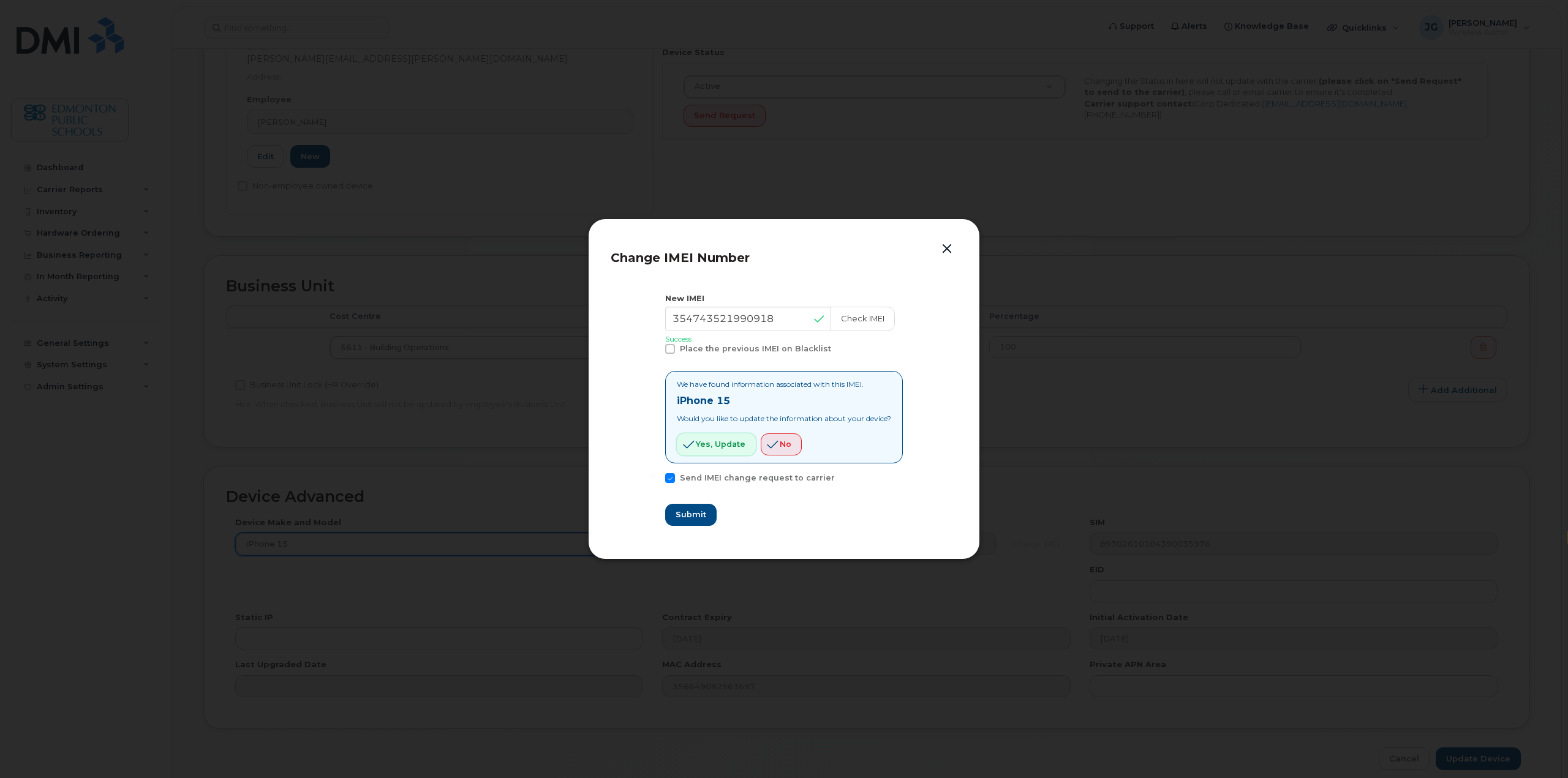
click at [725, 448] on span "Yes, update" at bounding box center [721, 444] width 50 height 12
click at [692, 517] on span "Submit" at bounding box center [689, 514] width 30 height 12
type input "354743521990918"
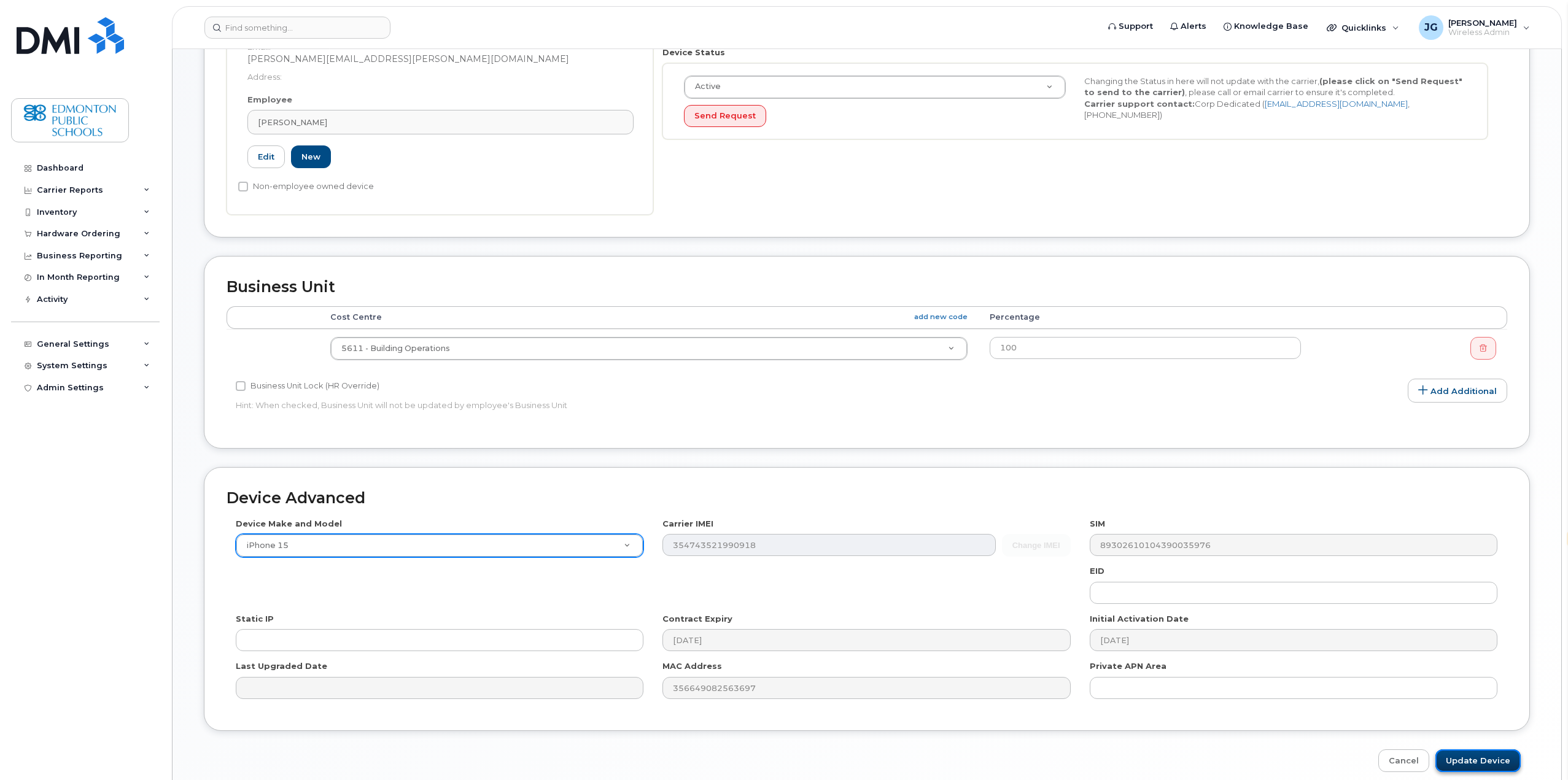
click at [1489, 760] on input "Update Device" at bounding box center [1478, 761] width 86 height 23
type input "Saving..."
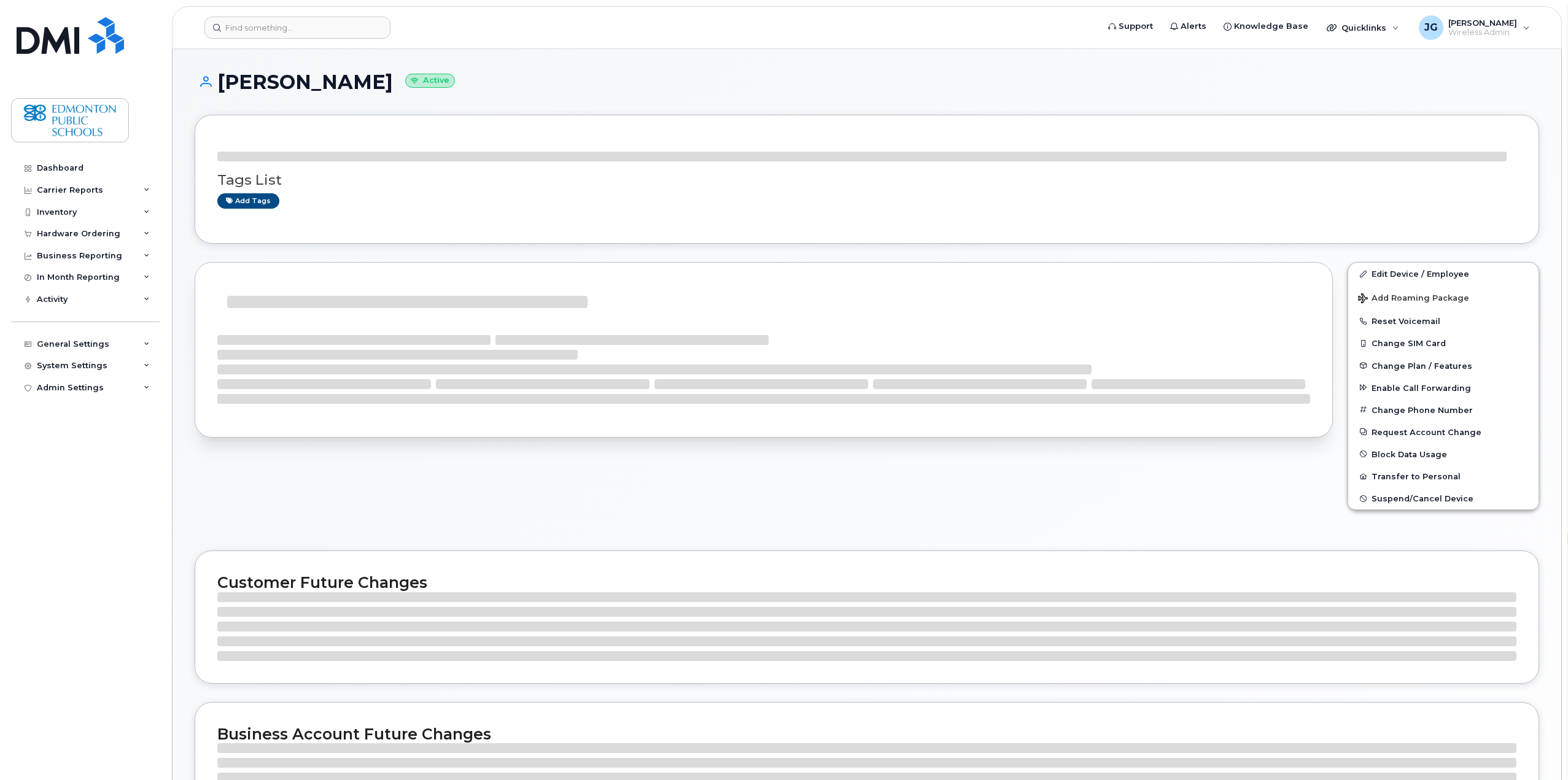
select select "en"
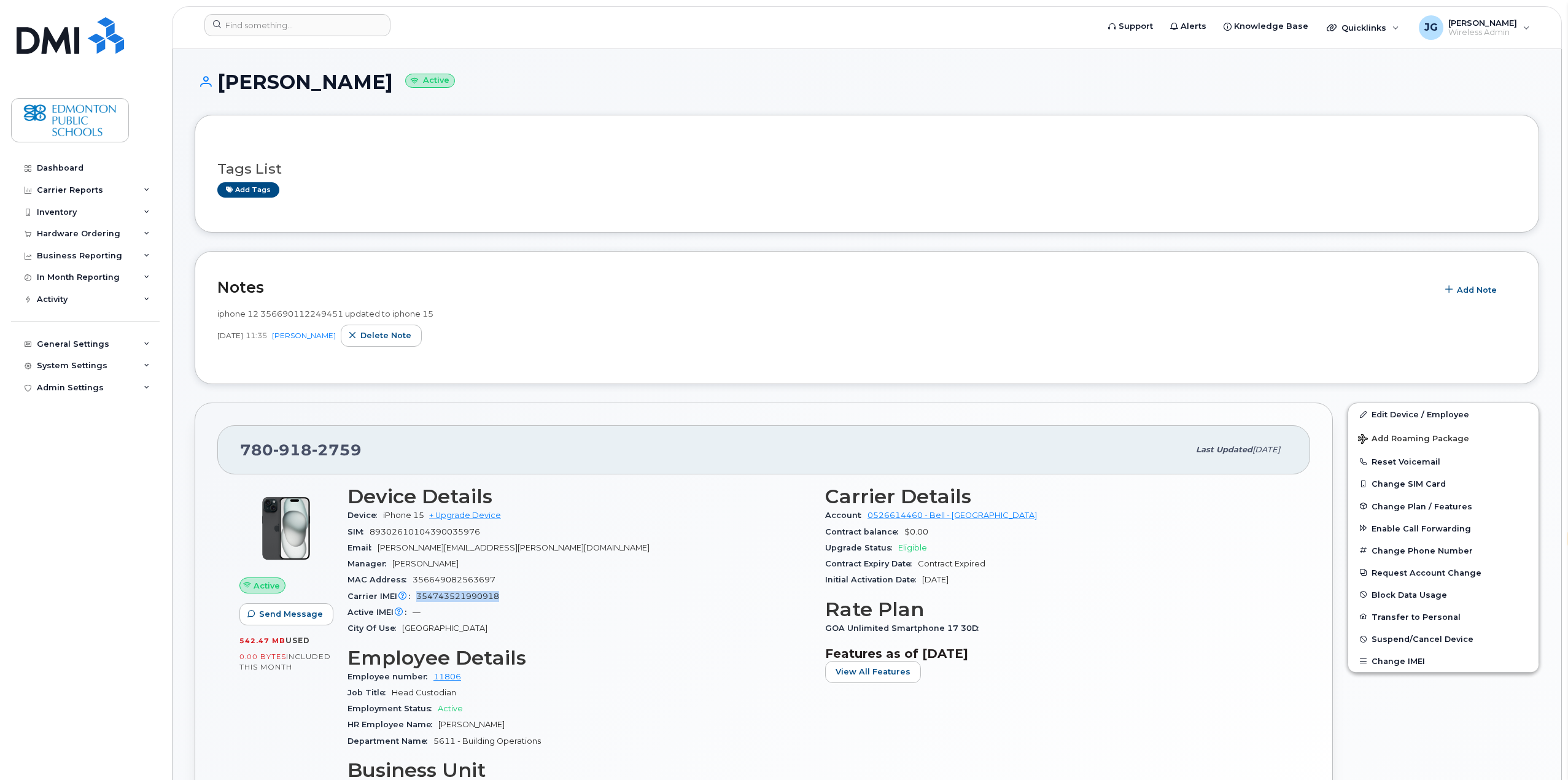
drag, startPoint x: 418, startPoint y: 594, endPoint x: 500, endPoint y: 596, distance: 82.0
click at [500, 596] on div "Carrier IMEI Carrier IMEI is reported during the last billing cycle or change o…" at bounding box center [579, 596] width 463 height 16
copy span "354743521990918"
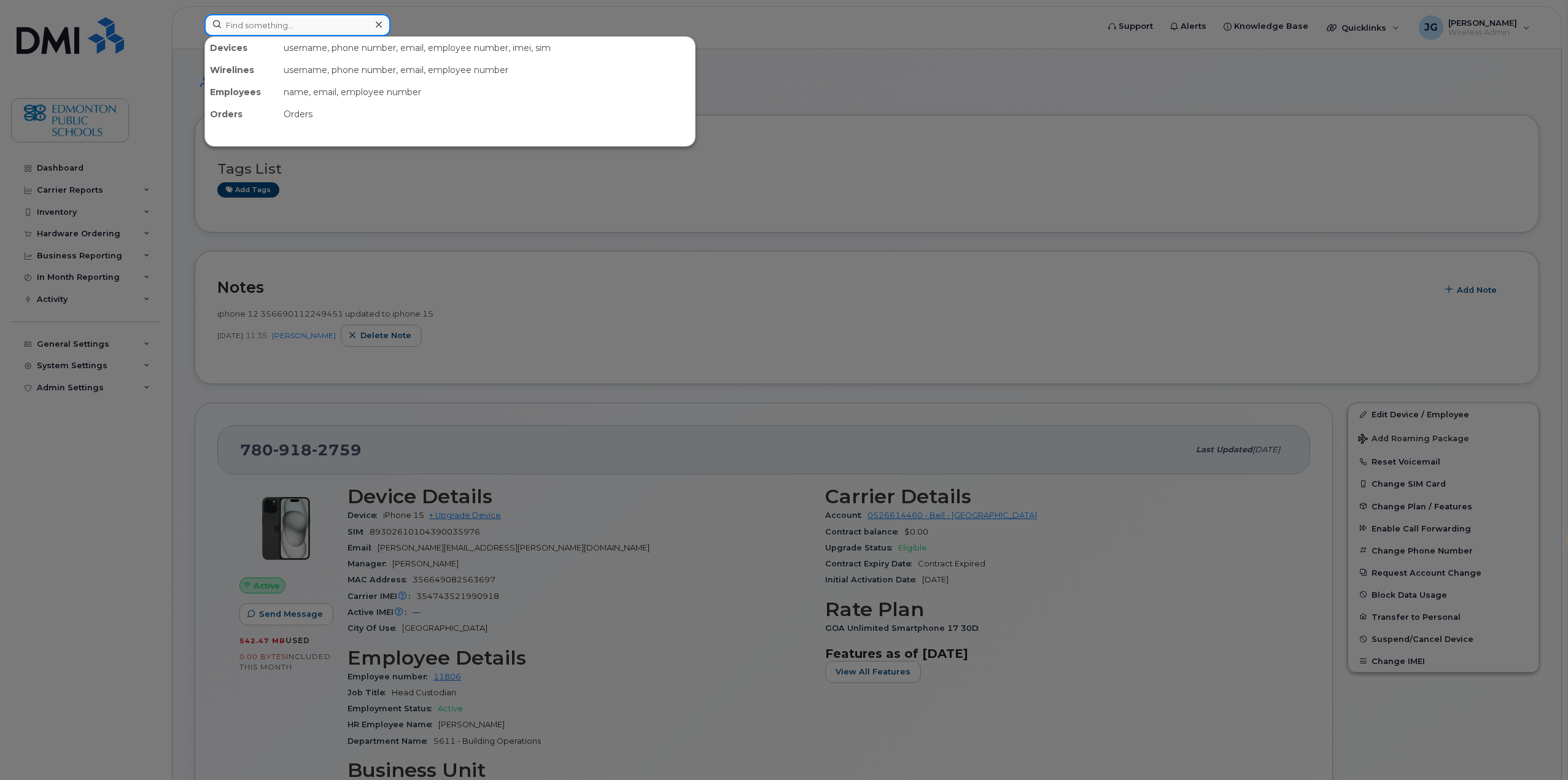
click at [269, 29] on input at bounding box center [298, 25] width 186 height 22
paste input "354743521990918"
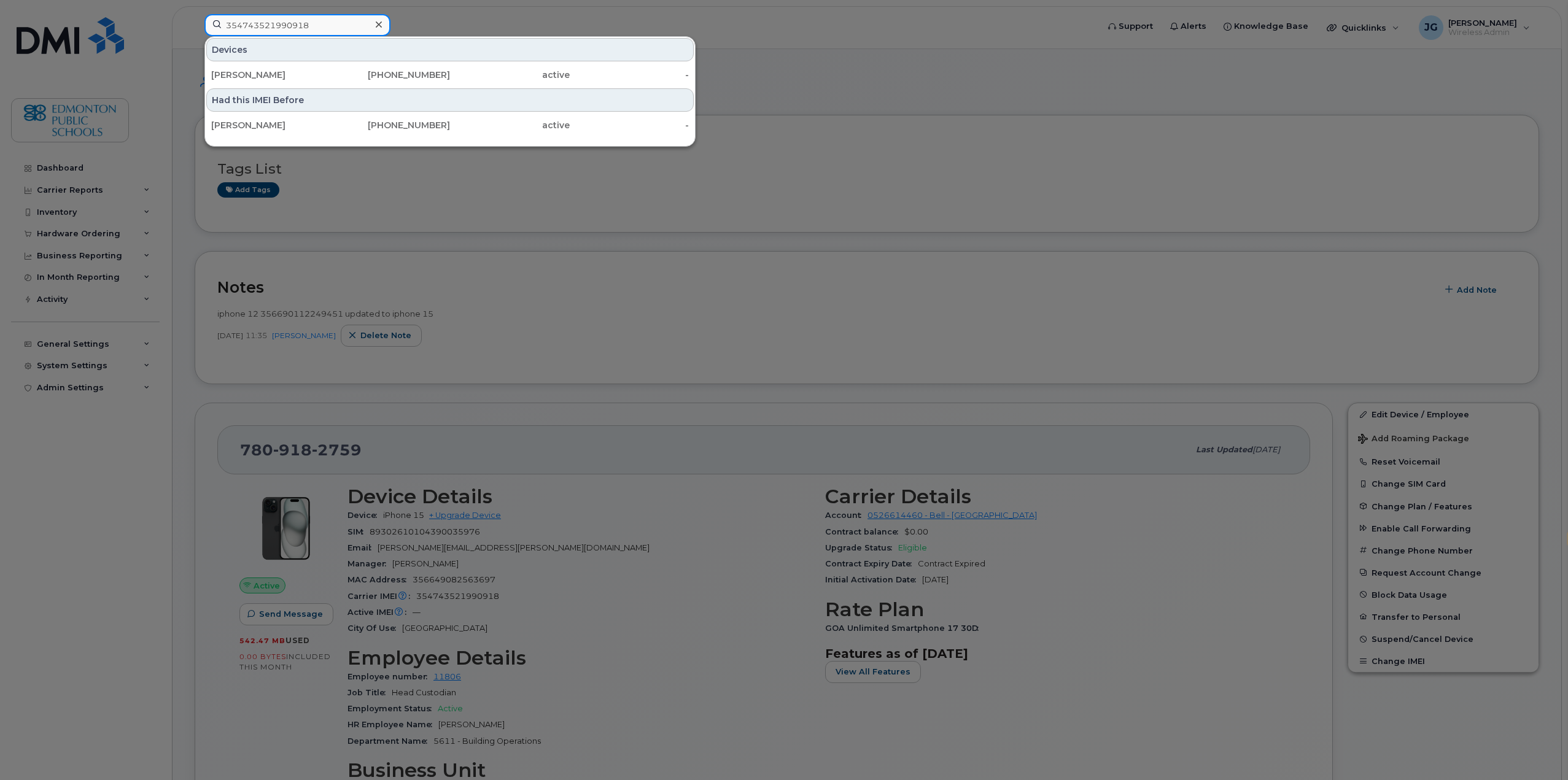
type input "354743521990918"
click at [381, 26] on icon at bounding box center [378, 24] width 6 height 10
